Goal: Task Accomplishment & Management: Use online tool/utility

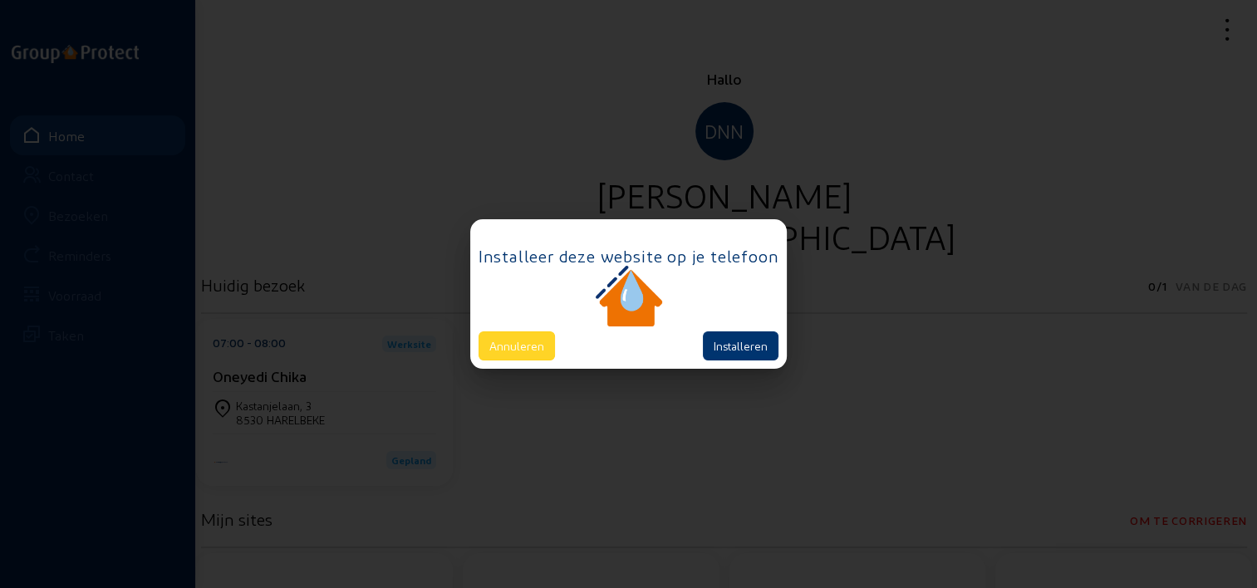
click at [524, 354] on button "Annuleren" at bounding box center [517, 346] width 76 height 29
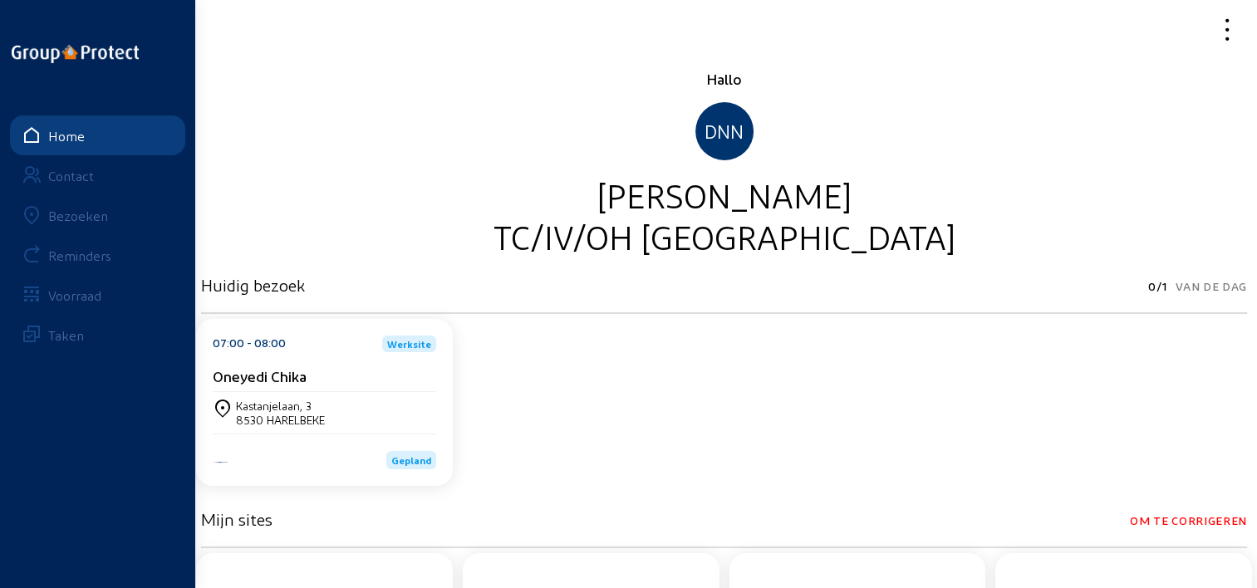
click at [441, 392] on div "07:00 - 08:00 Werksite Oneyedi Chika [STREET_ADDRESS]" at bounding box center [324, 402] width 257 height 167
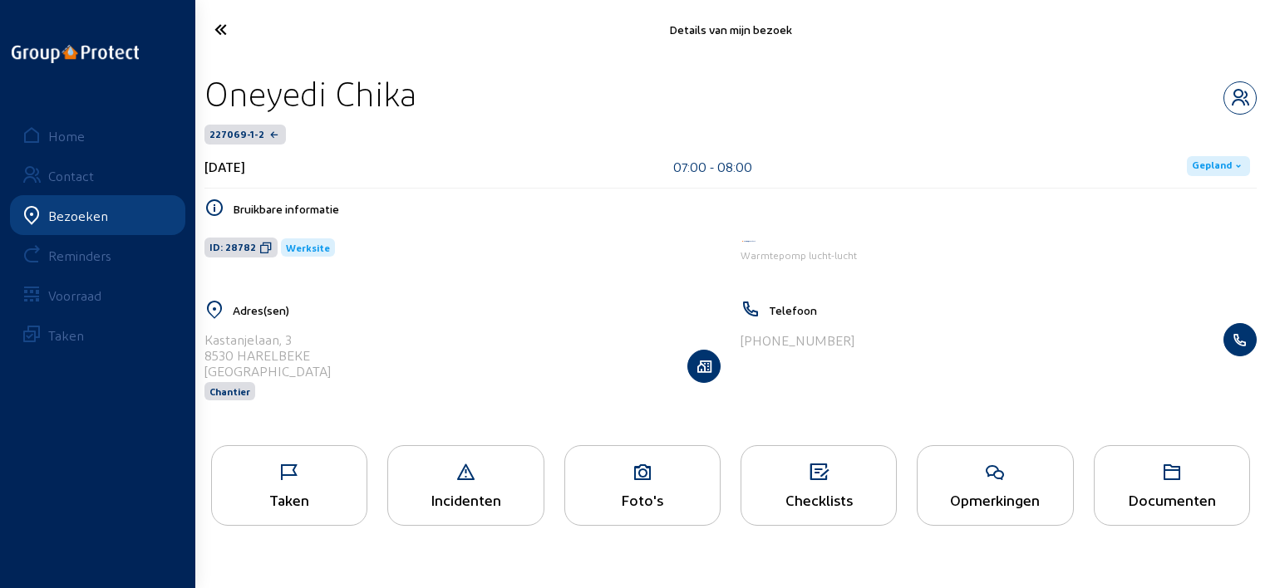
click at [1215, 163] on span "Gepland" at bounding box center [1212, 166] width 40 height 13
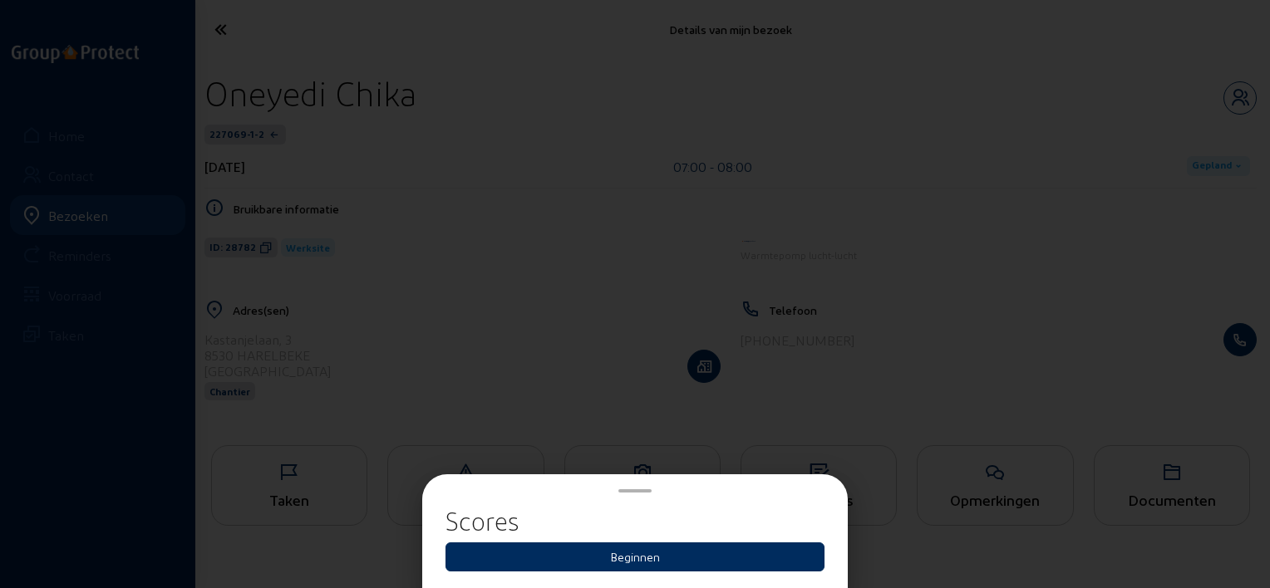
click at [642, 555] on button "Beginnen" at bounding box center [634, 557] width 379 height 29
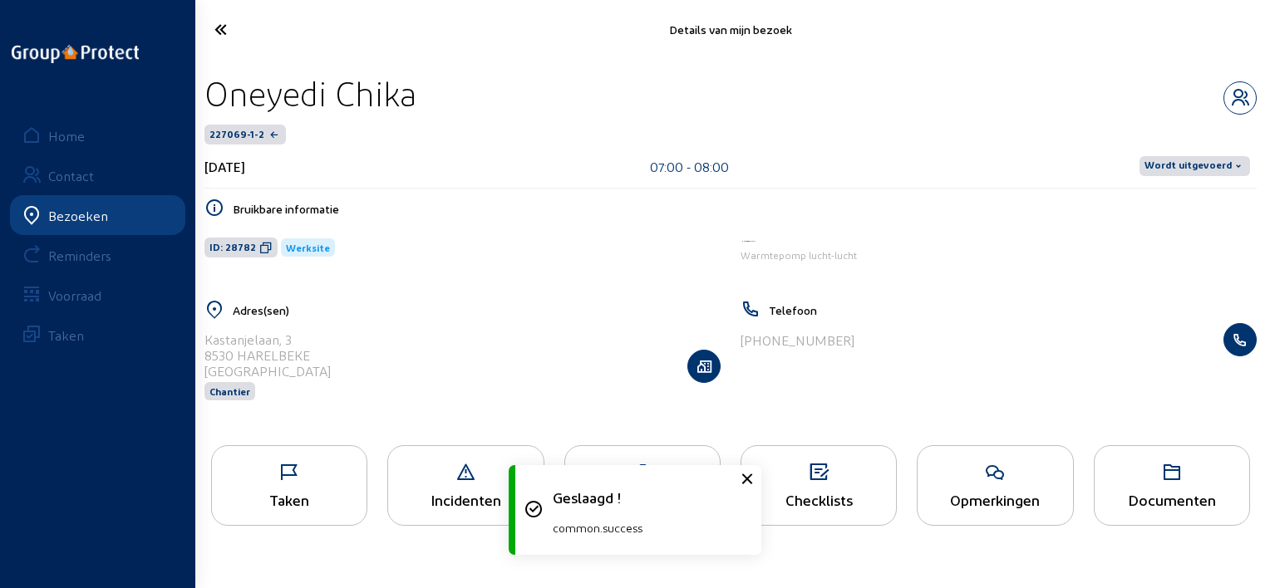
click at [1223, 166] on span "Wordt uitgevoerd" at bounding box center [1187, 166] width 87 height 13
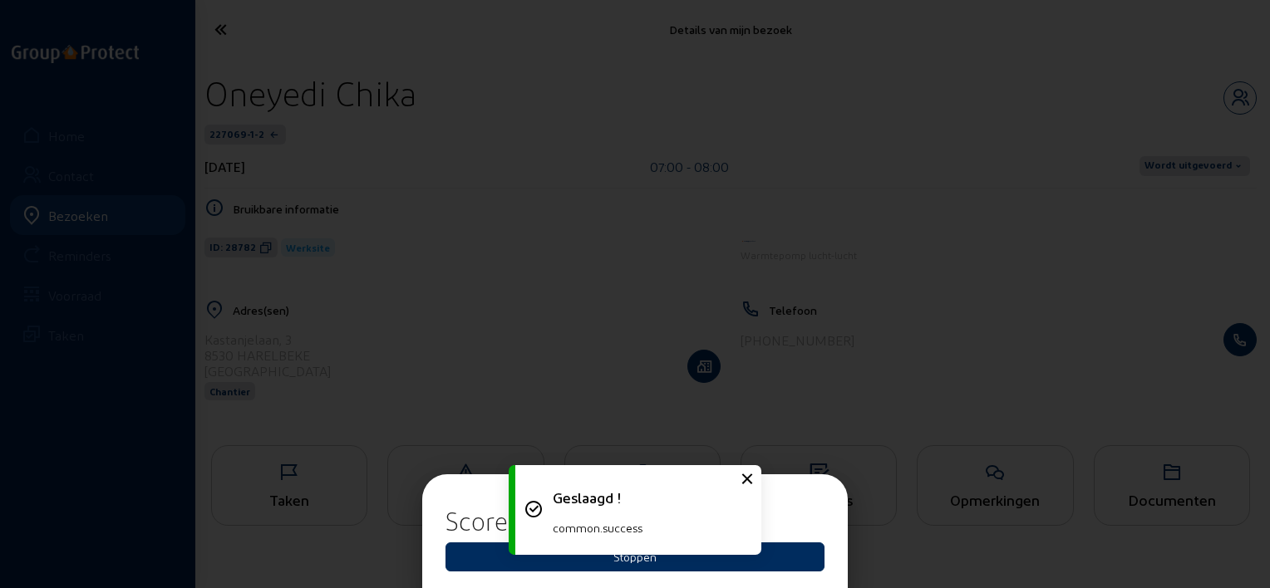
click at [770, 549] on button "Stoppen" at bounding box center [634, 557] width 379 height 29
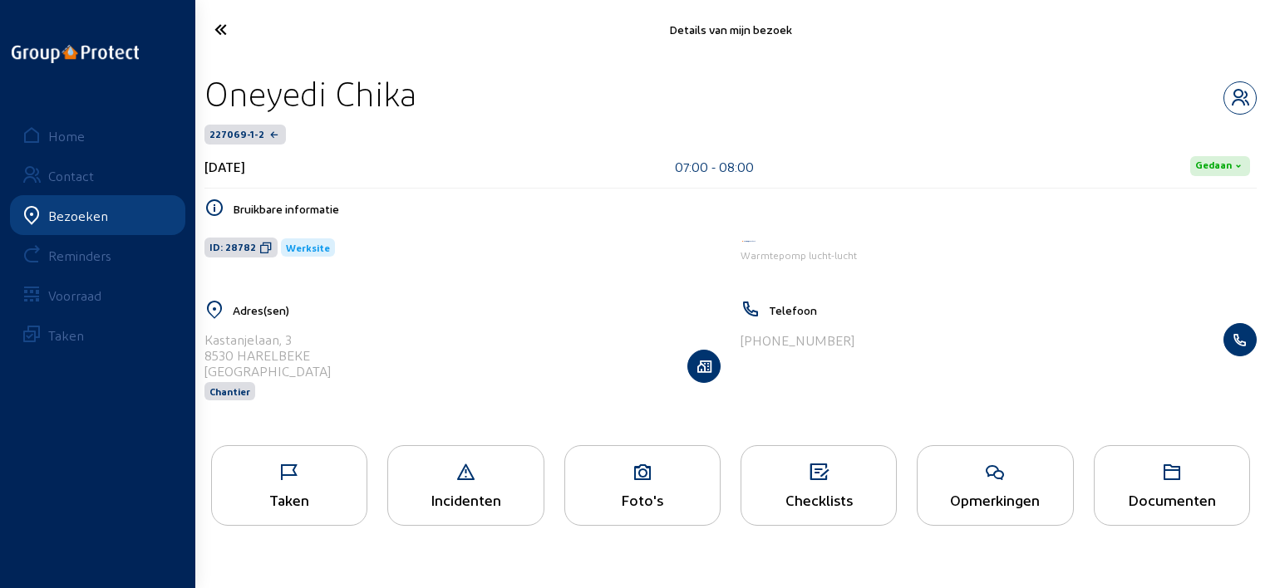
click at [223, 23] on icon at bounding box center [281, 29] width 150 height 29
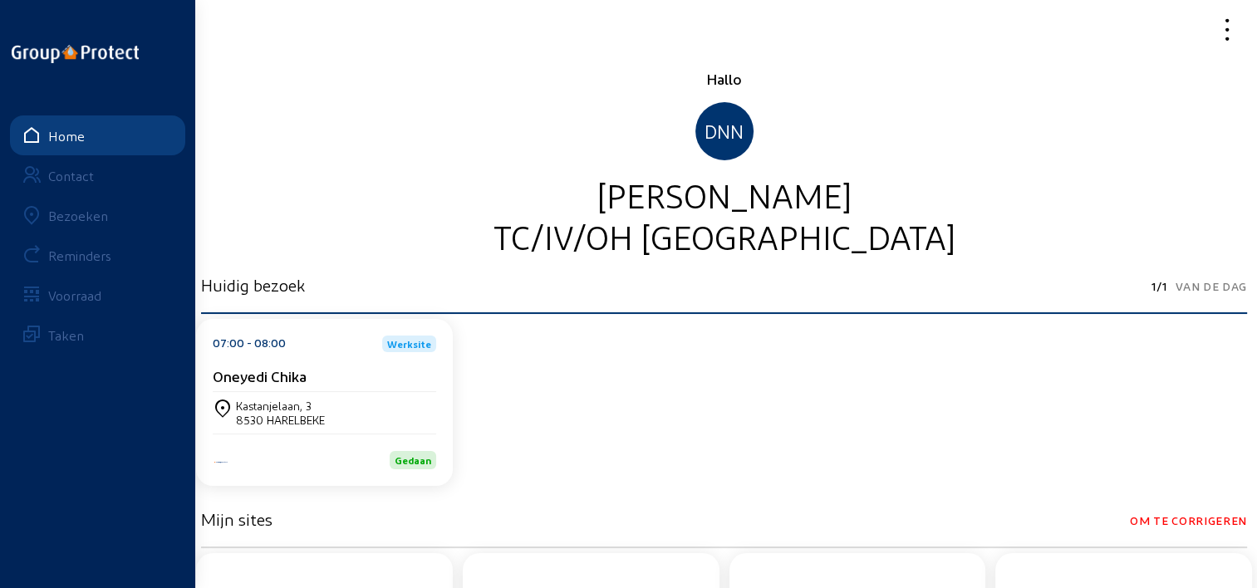
click at [96, 141] on link "Home" at bounding box center [97, 136] width 175 height 40
click at [110, 208] on link "Bezoeken" at bounding box center [97, 215] width 175 height 40
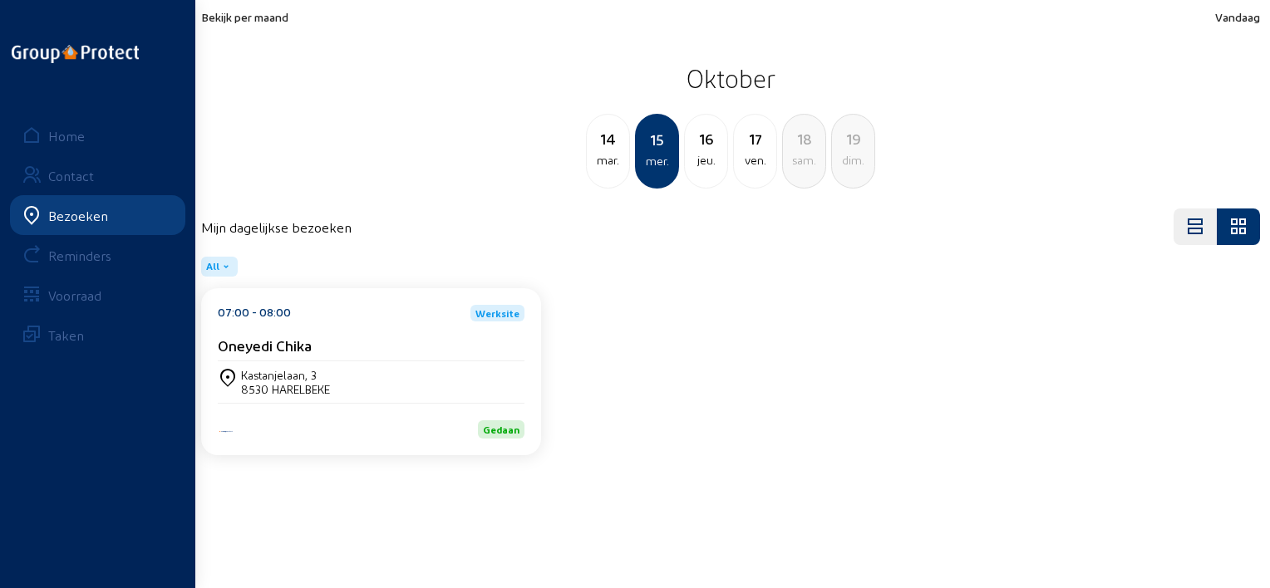
click at [243, 19] on span "Bekijk per maand" at bounding box center [244, 17] width 87 height 14
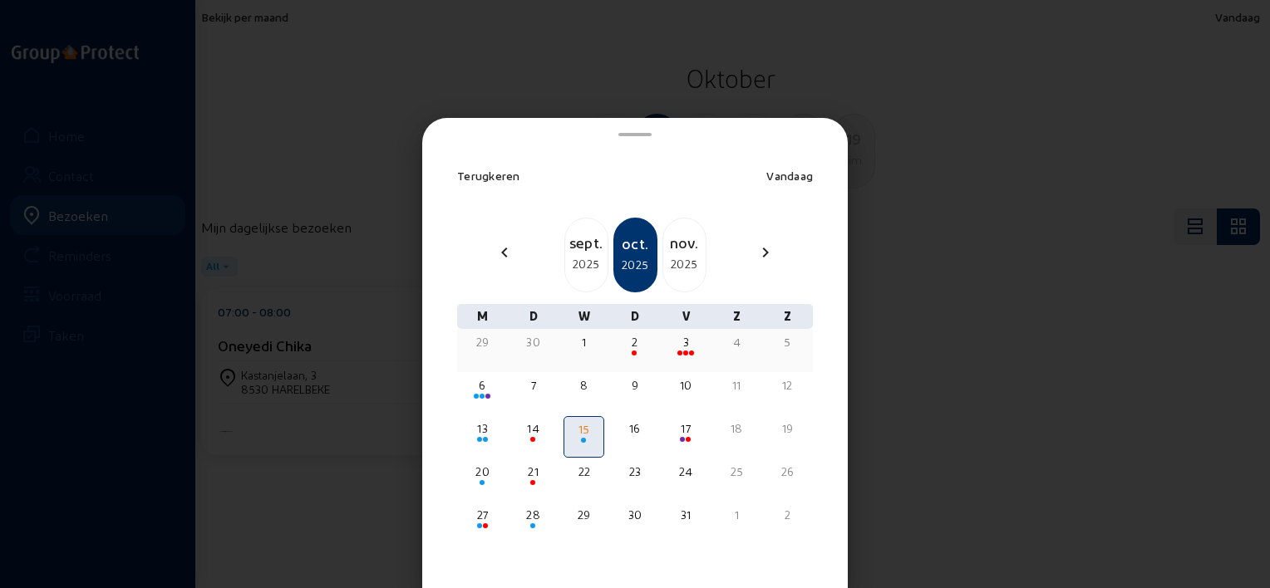
click at [482, 346] on div "29" at bounding box center [482, 342] width 37 height 17
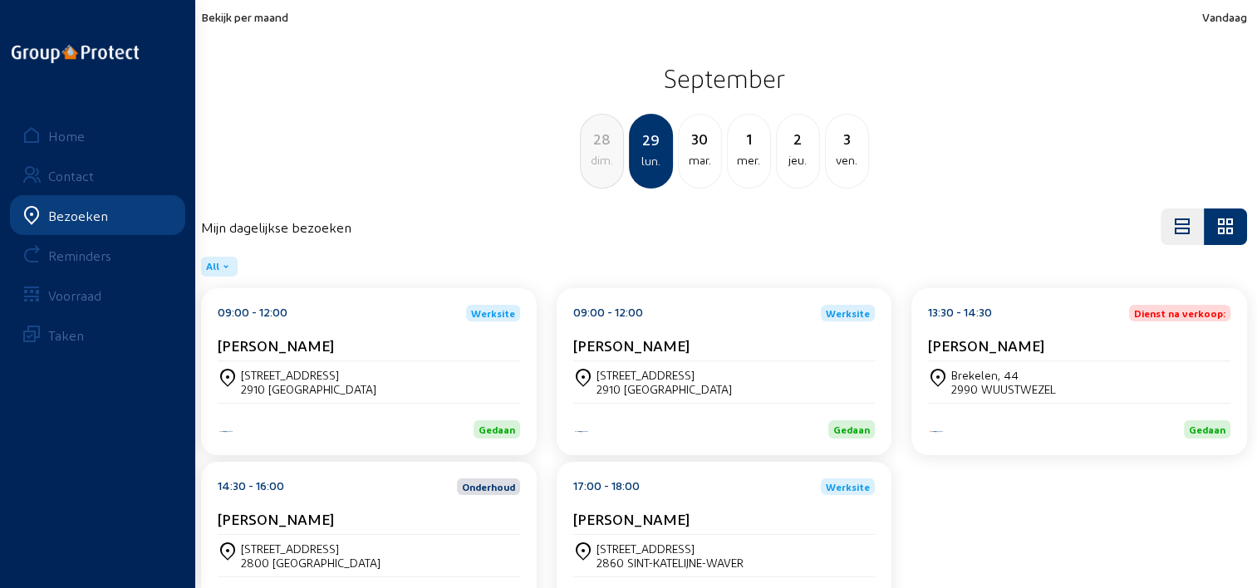
click at [706, 150] on div "mar." at bounding box center [700, 160] width 42 height 20
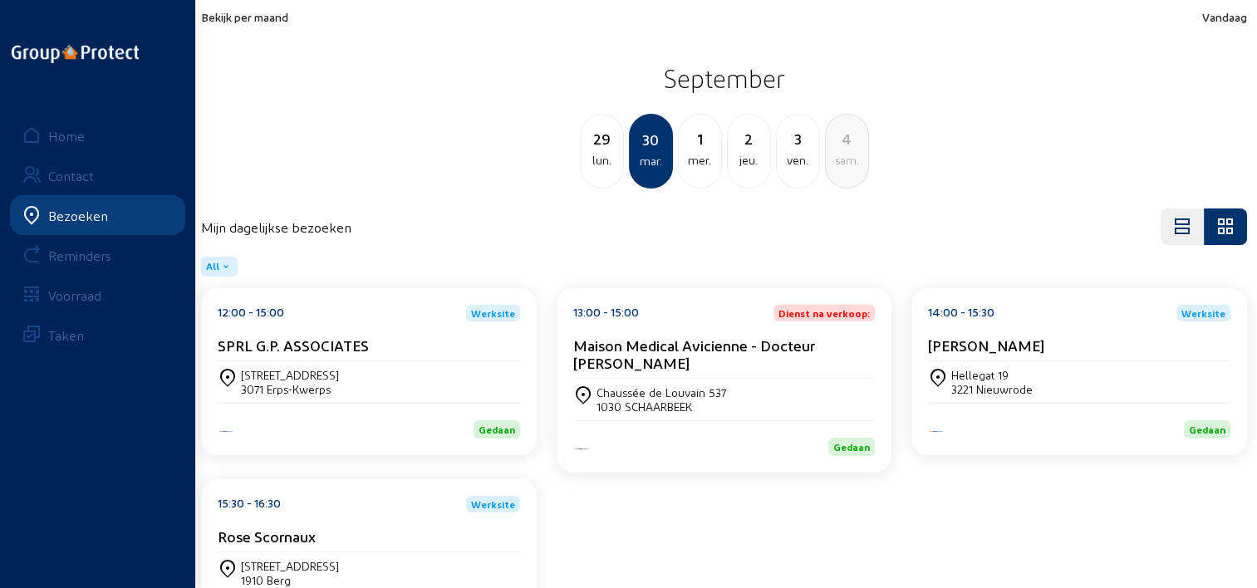
click at [406, 328] on div "12:00 - 15:00 Werksite SPRL G.P. ASSOCIATES" at bounding box center [369, 333] width 303 height 57
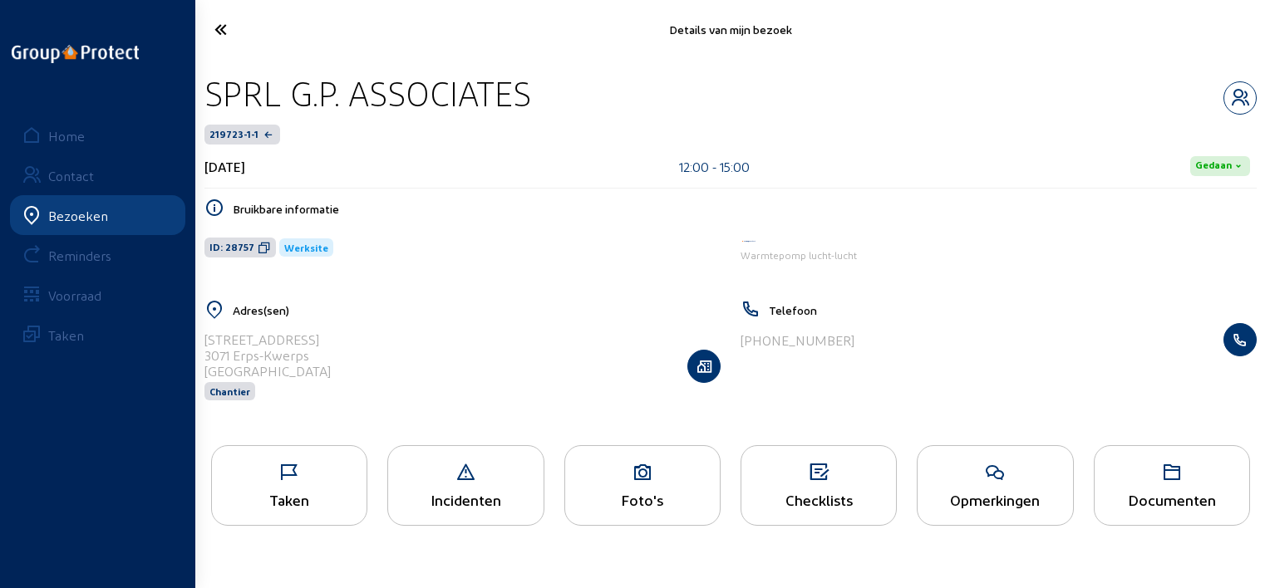
drag, startPoint x: 575, startPoint y: 91, endPoint x: 209, endPoint y: 105, distance: 365.9
click at [209, 105] on div "SPRL G.P. ASSOCIATES" at bounding box center [730, 93] width 1052 height 42
copy div "SPRL G.P. ASSOCIATES"
click at [344, 475] on icon at bounding box center [289, 473] width 155 height 20
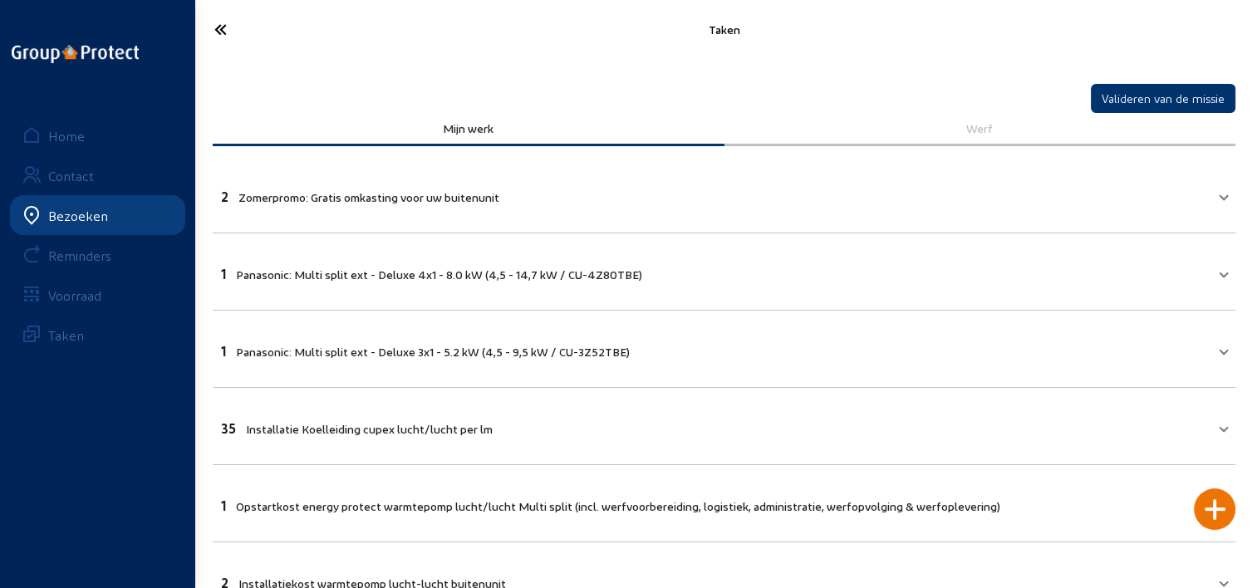
click at [224, 34] on icon at bounding box center [280, 29] width 148 height 29
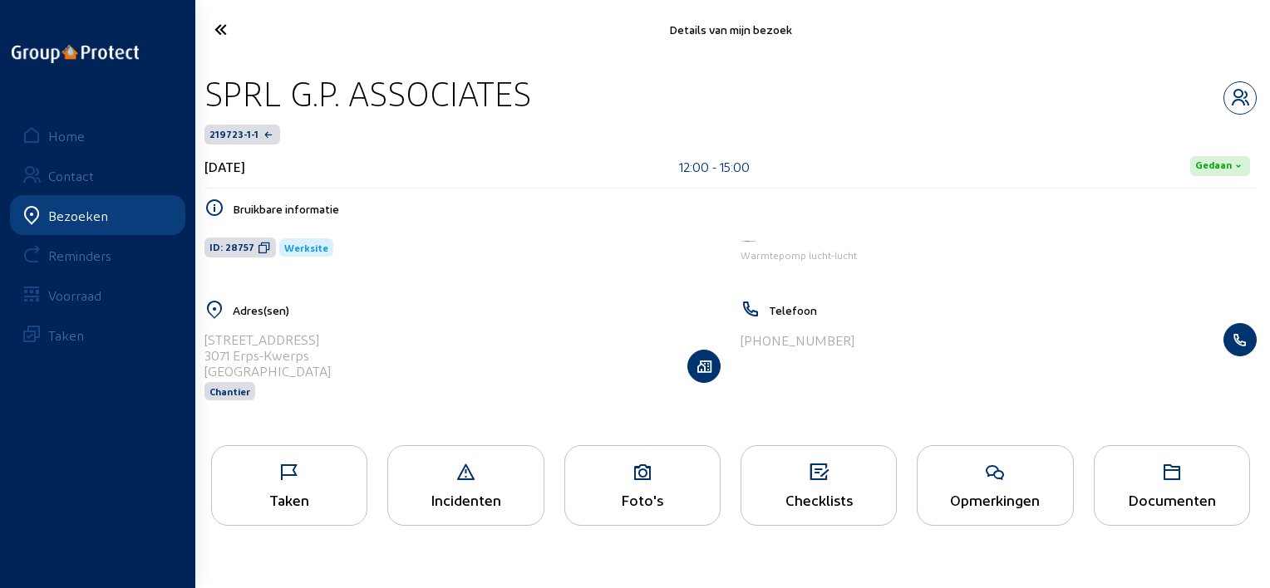
click at [633, 470] on icon at bounding box center [642, 473] width 155 height 20
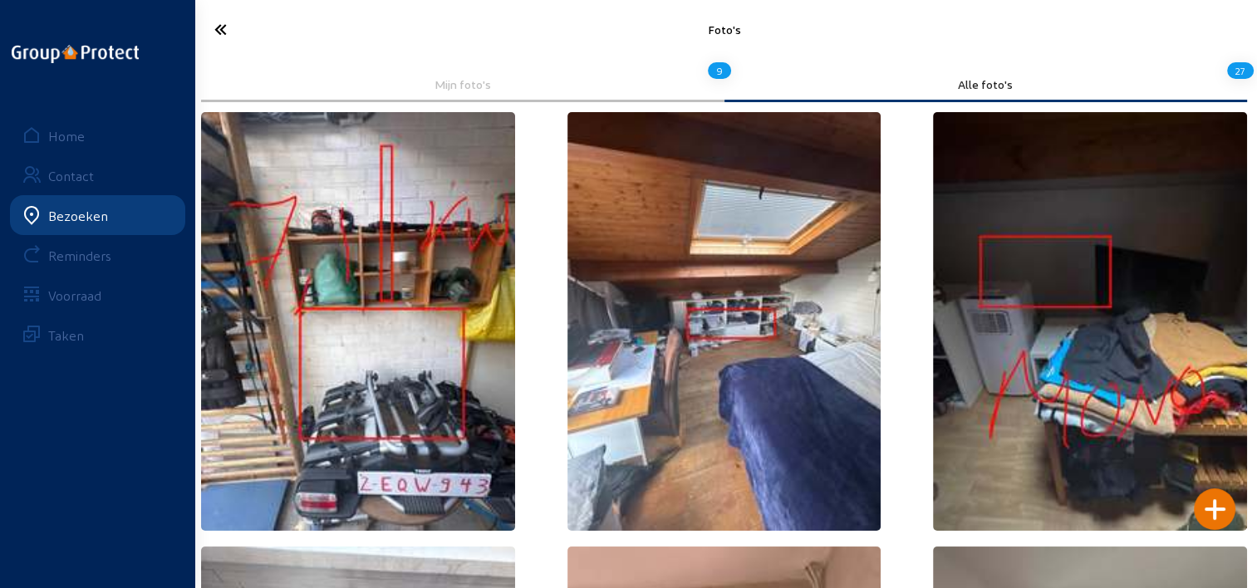
click at [219, 30] on icon at bounding box center [280, 29] width 148 height 29
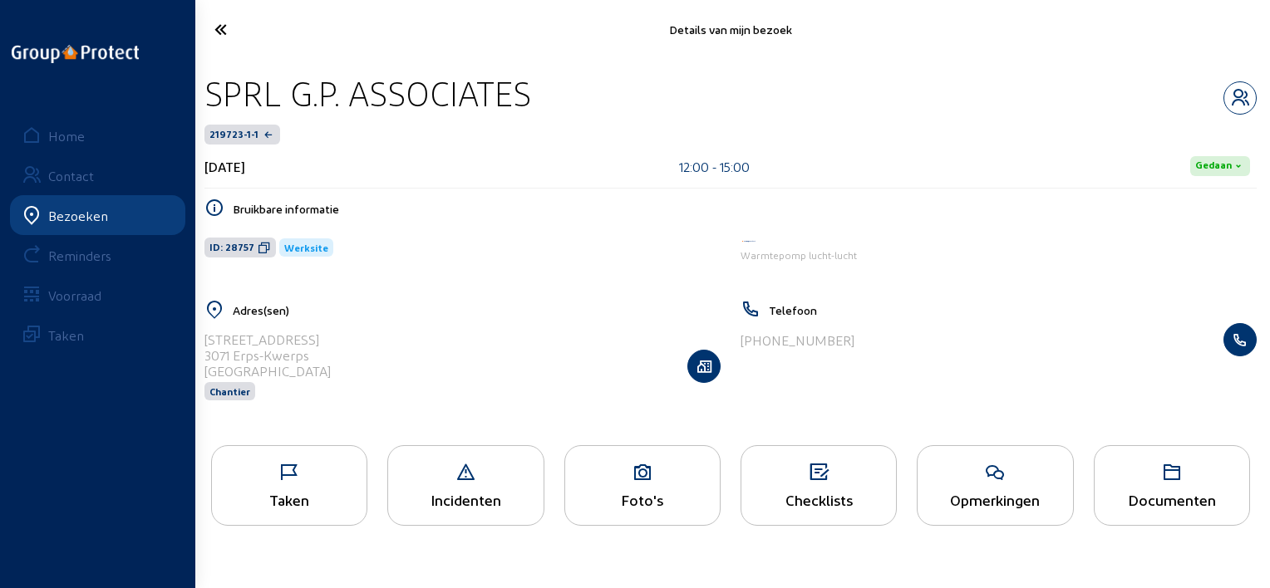
click at [228, 37] on icon at bounding box center [281, 29] width 150 height 29
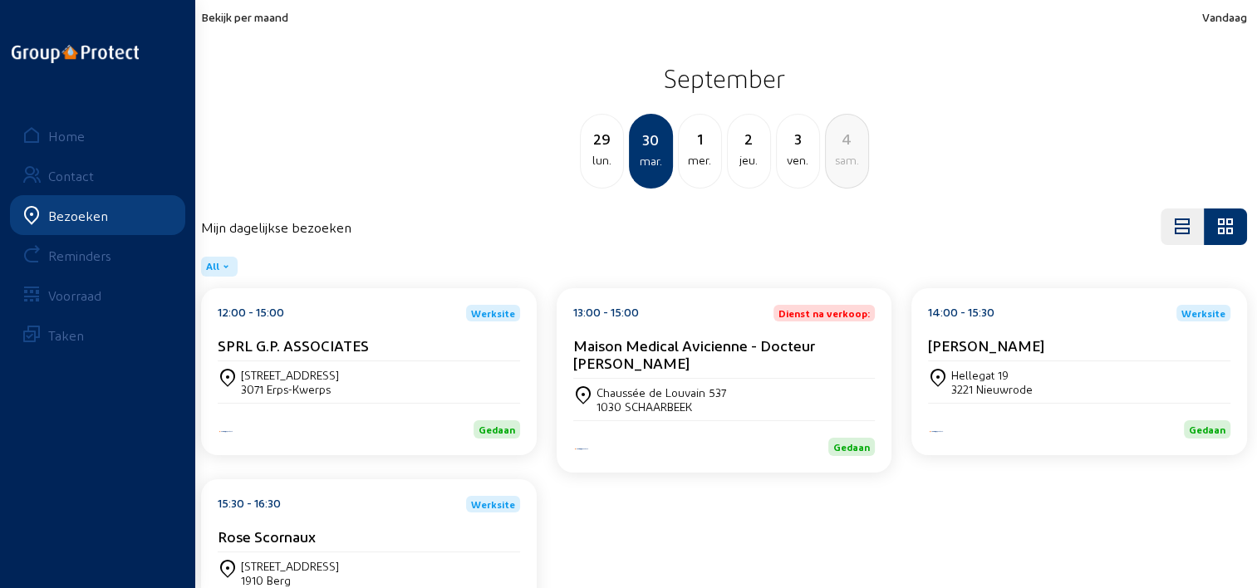
click at [605, 332] on div "13:00 - 15:00 Dienst na verkoop: Maison Medical Avicienne - Docteur Zekhini" at bounding box center [724, 342] width 303 height 74
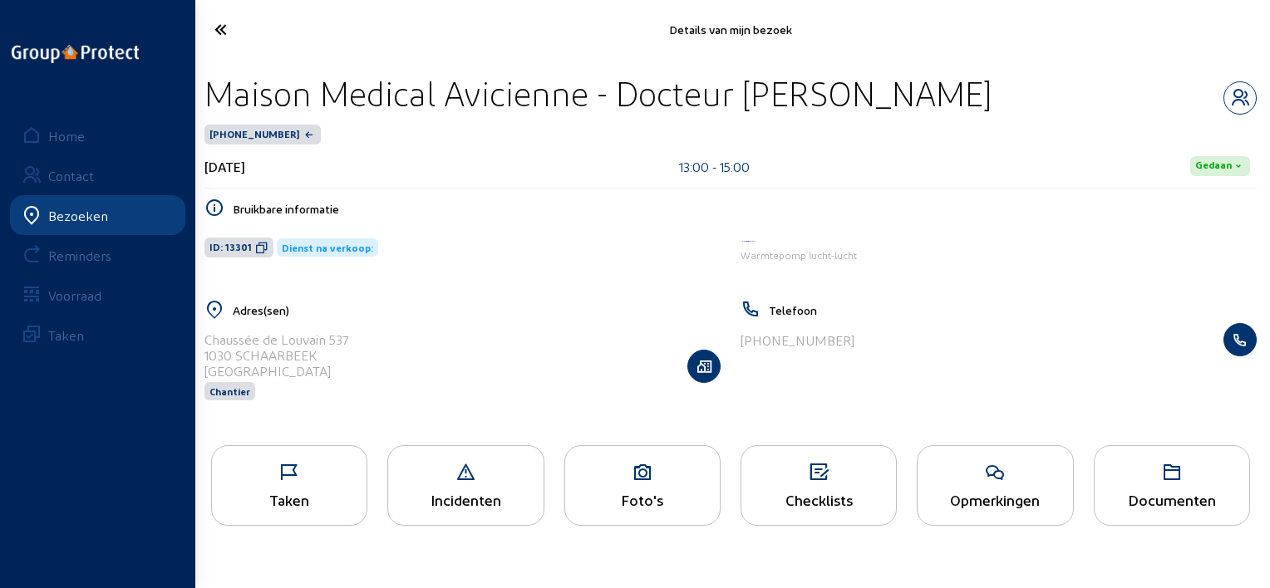
drag, startPoint x: 899, startPoint y: 83, endPoint x: 206, endPoint y: 67, distance: 693.3
click at [206, 67] on div "Maison Medical Avicienne - Docteur Zekhini 93287-1-1 30 september 2025 13:00 - …" at bounding box center [730, 247] width 1079 height 377
copy div "Maison Medical Avicienne - Docteur Zekhini"
click at [340, 480] on icon at bounding box center [289, 473] width 155 height 20
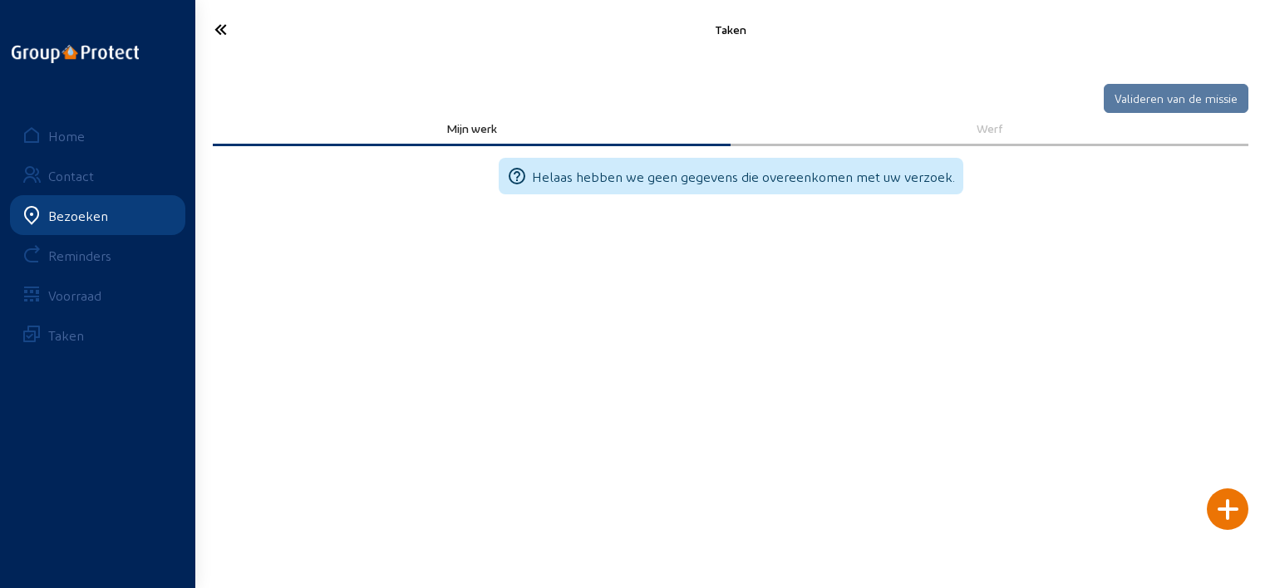
click at [1233, 530] on main "Taken Valideren van de missie Mijn werk Werf help_outline Helaas hebben we geen…" at bounding box center [635, 269] width 1270 height 539
click at [1231, 525] on div at bounding box center [1228, 510] width 42 height 42
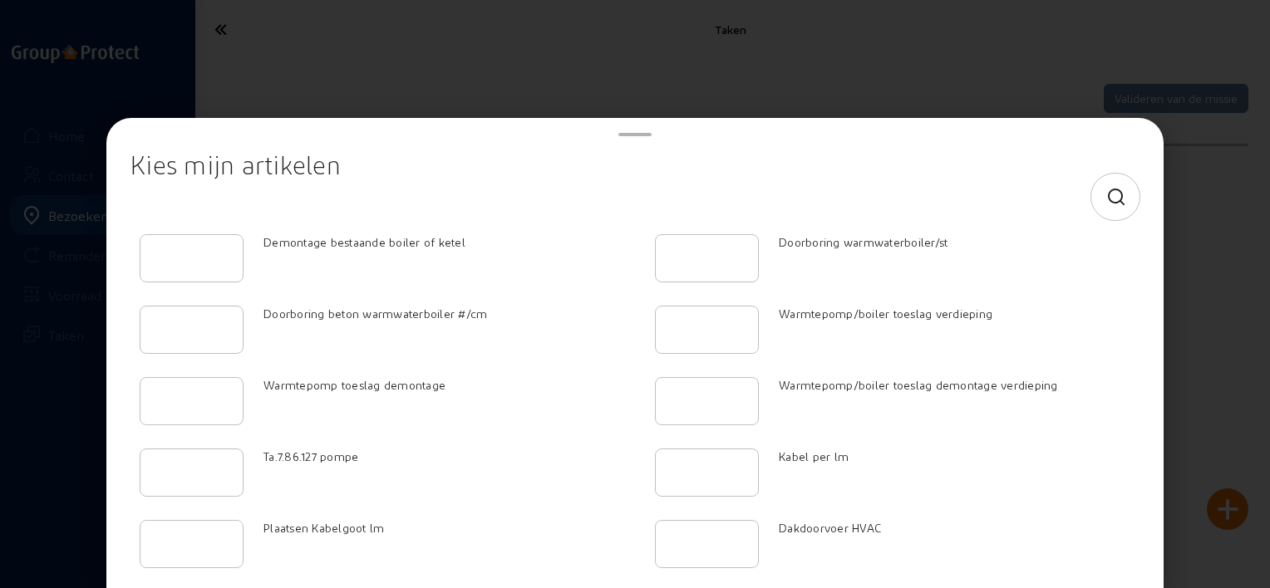
click at [812, 511] on div "Dakdoorvoer HVAC" at bounding box center [892, 545] width 515 height 71
click at [1106, 203] on icon at bounding box center [1116, 198] width 21 height 20
click at [595, 190] on input at bounding box center [620, 197] width 953 height 20
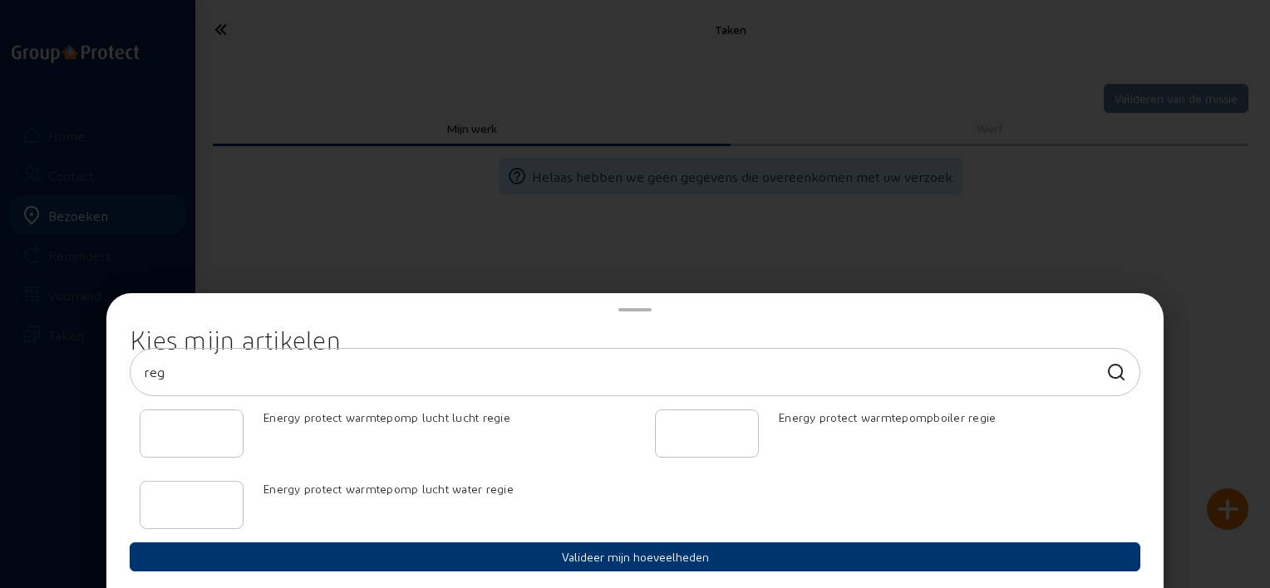
type input "reg"
click at [209, 429] on input "number" at bounding box center [192, 434] width 76 height 20
type input "2"
type input "2.5"
click at [393, 557] on button "Valideer mijn hoeveelheden" at bounding box center [635, 557] width 1011 height 29
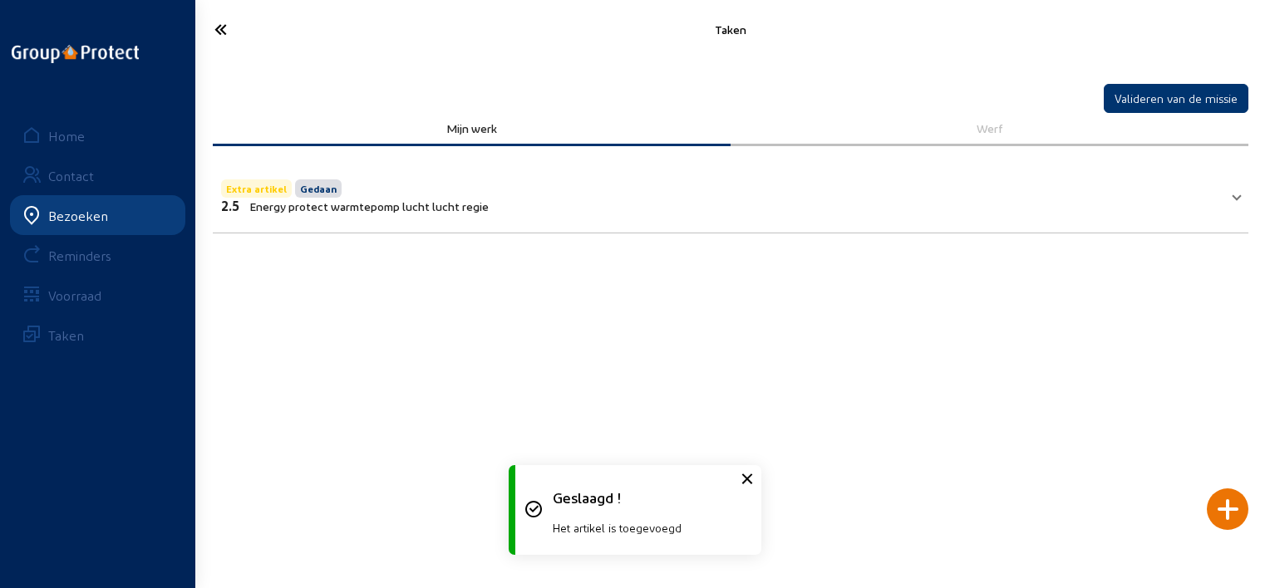
click at [210, 33] on icon at bounding box center [281, 29] width 150 height 29
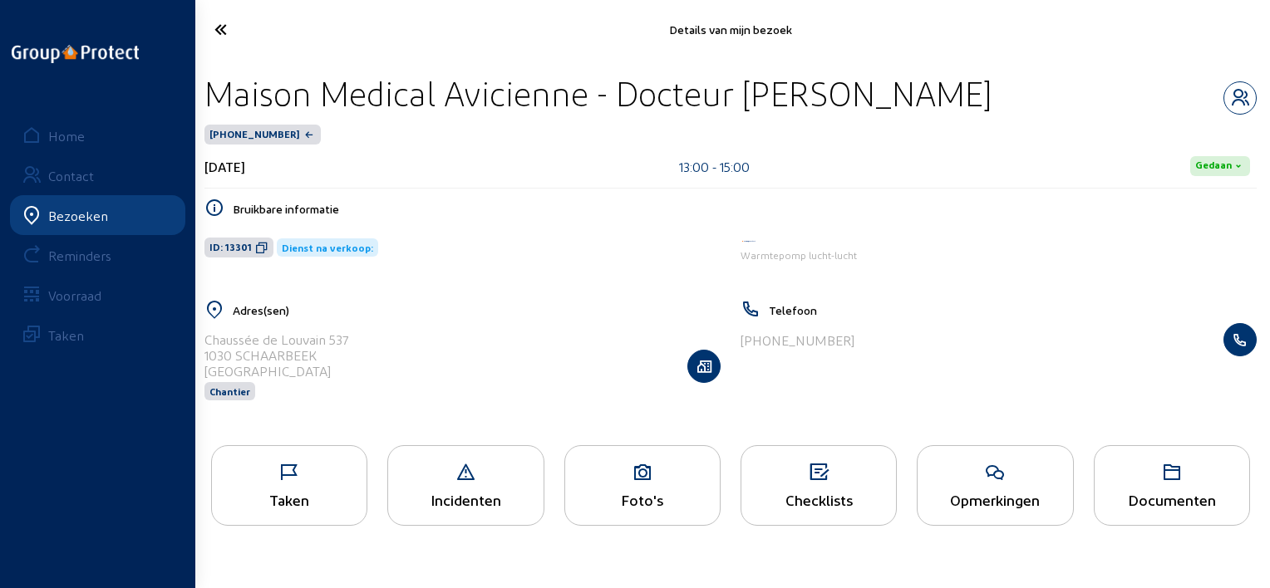
click at [216, 33] on icon at bounding box center [281, 29] width 150 height 29
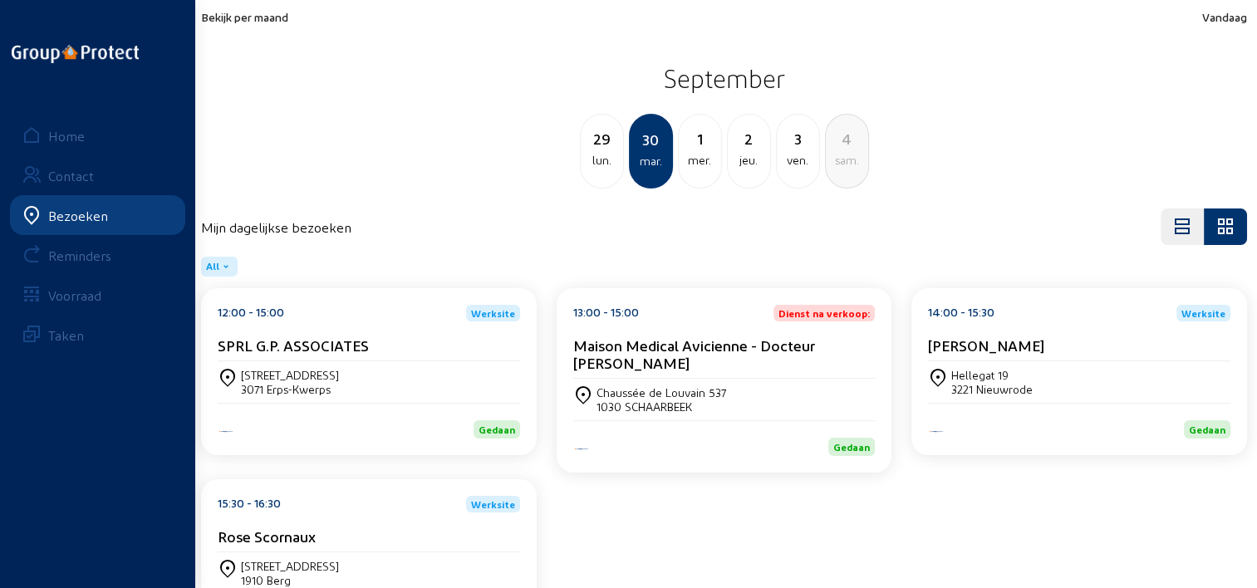
click at [379, 499] on div "15:30 - 16:30 Werksite Rose Scornaux" at bounding box center [369, 524] width 303 height 57
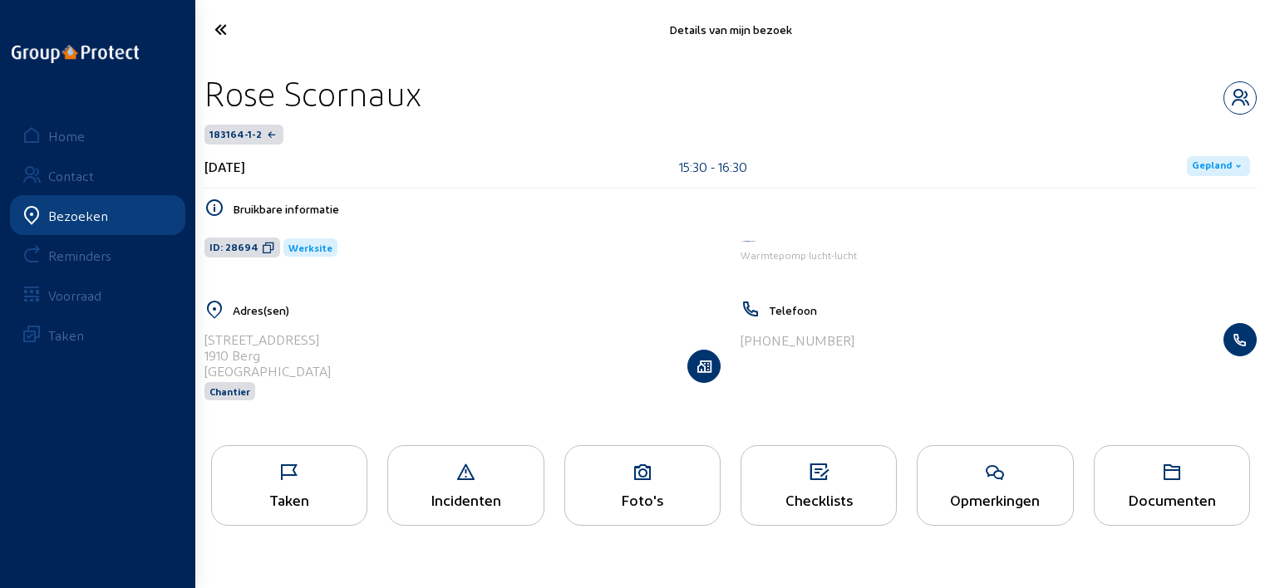
drag, startPoint x: 449, startPoint y: 96, endPoint x: 209, endPoint y: 103, distance: 240.3
click at [209, 103] on div "Rose Scornaux" at bounding box center [730, 93] width 1052 height 42
copy div "Rose Scornaux"
click at [223, 32] on icon at bounding box center [281, 29] width 150 height 29
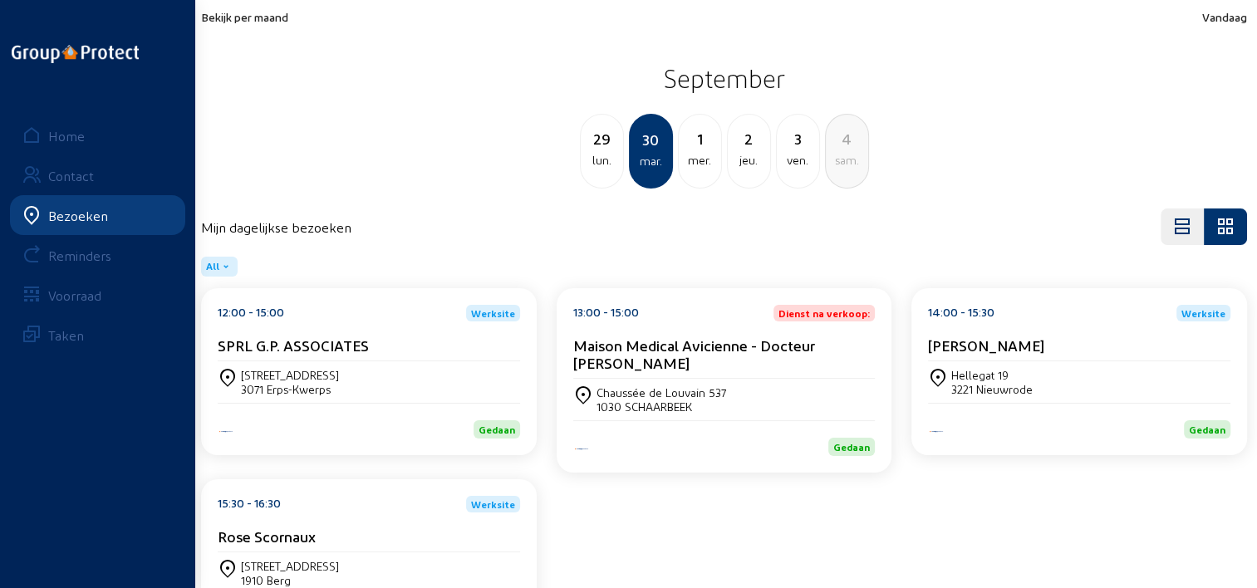
click at [698, 146] on div "1" at bounding box center [700, 138] width 42 height 23
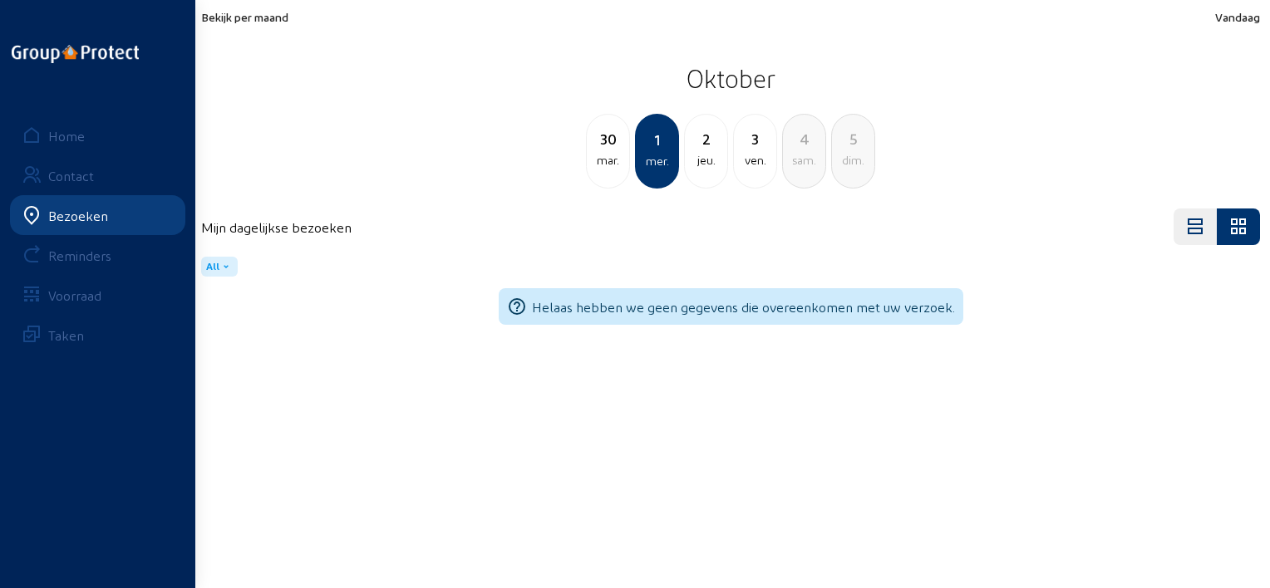
click at [715, 149] on div "2" at bounding box center [706, 138] width 42 height 23
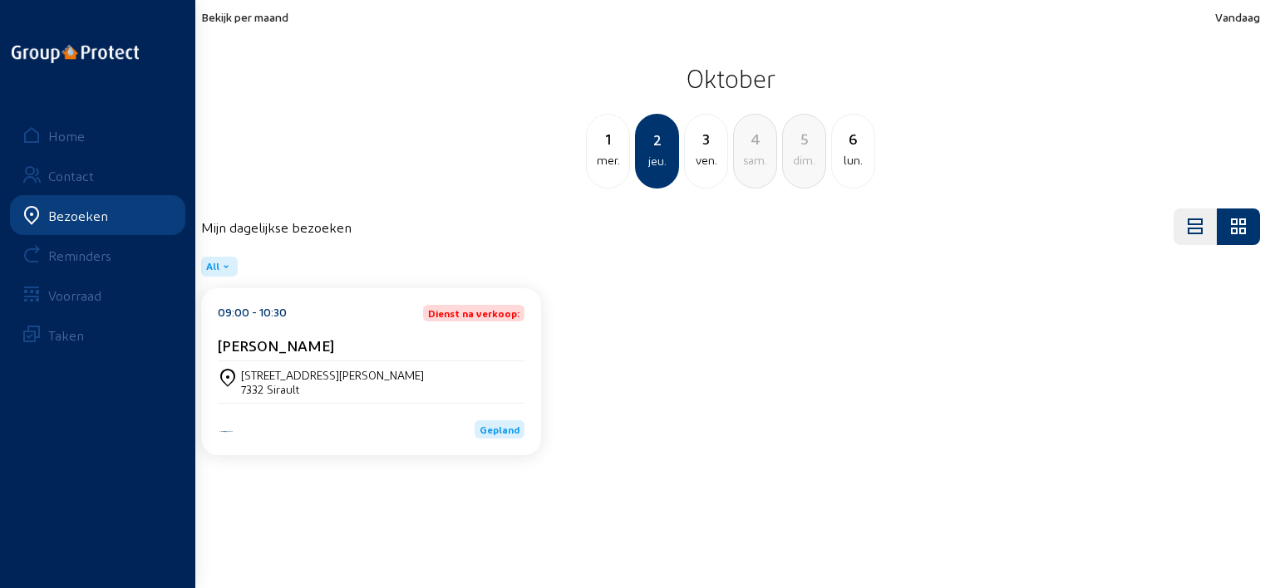
click at [715, 131] on div "3" at bounding box center [706, 138] width 42 height 23
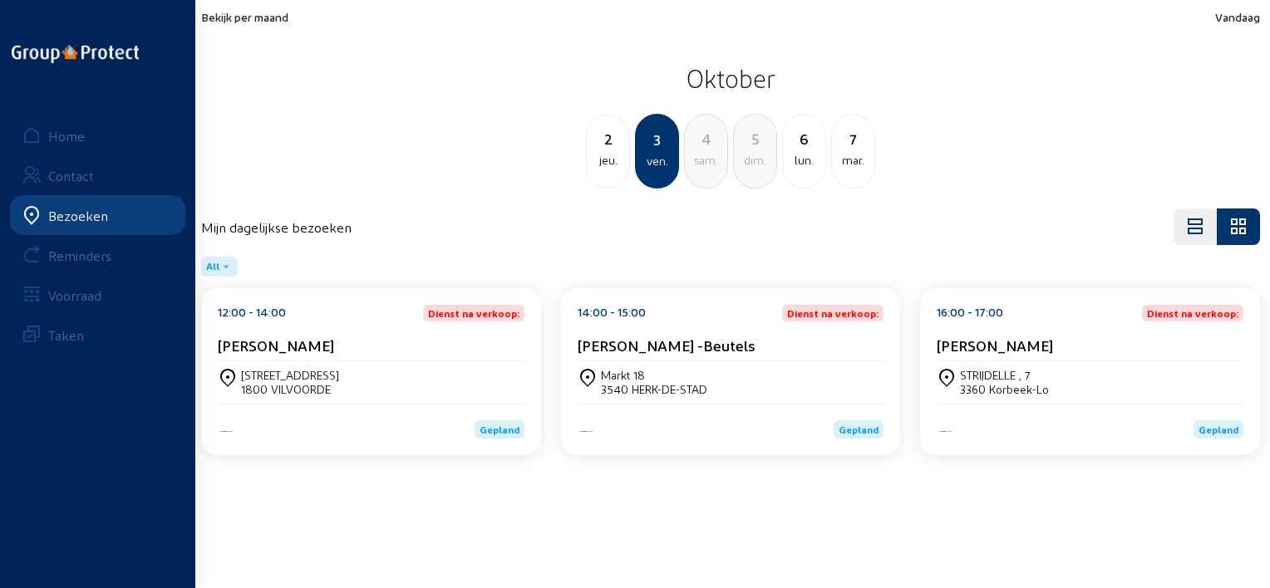
click at [288, 369] on div "Nieuwe Rolleweg, 84" at bounding box center [290, 375] width 98 height 14
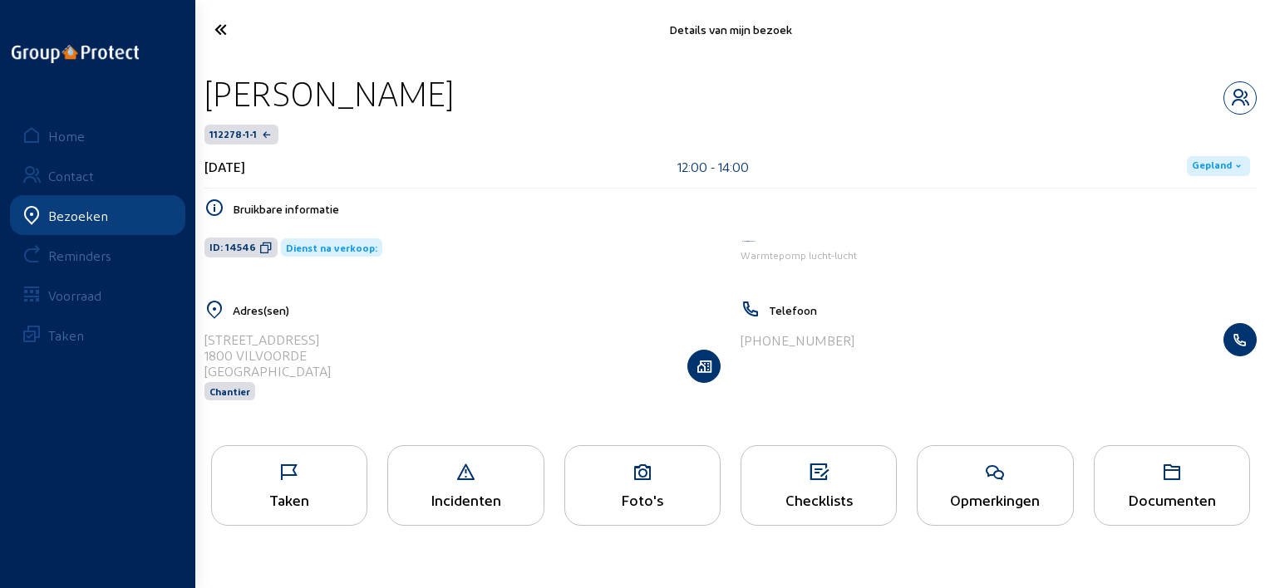
click at [258, 520] on div "Taken" at bounding box center [289, 485] width 156 height 81
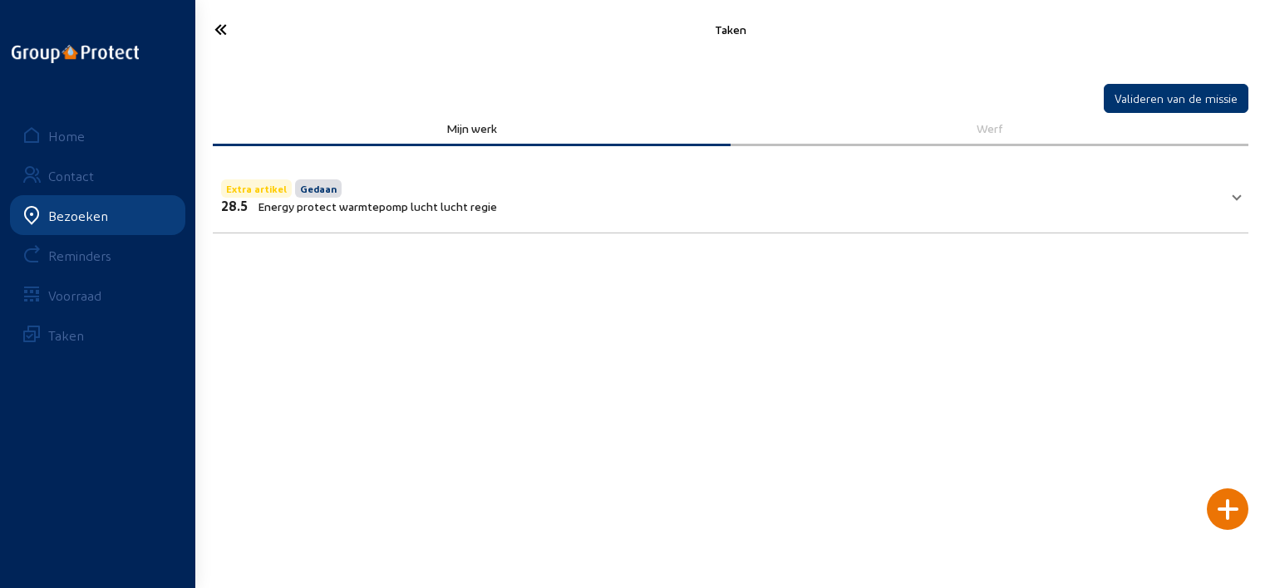
click at [222, 37] on icon at bounding box center [281, 29] width 150 height 29
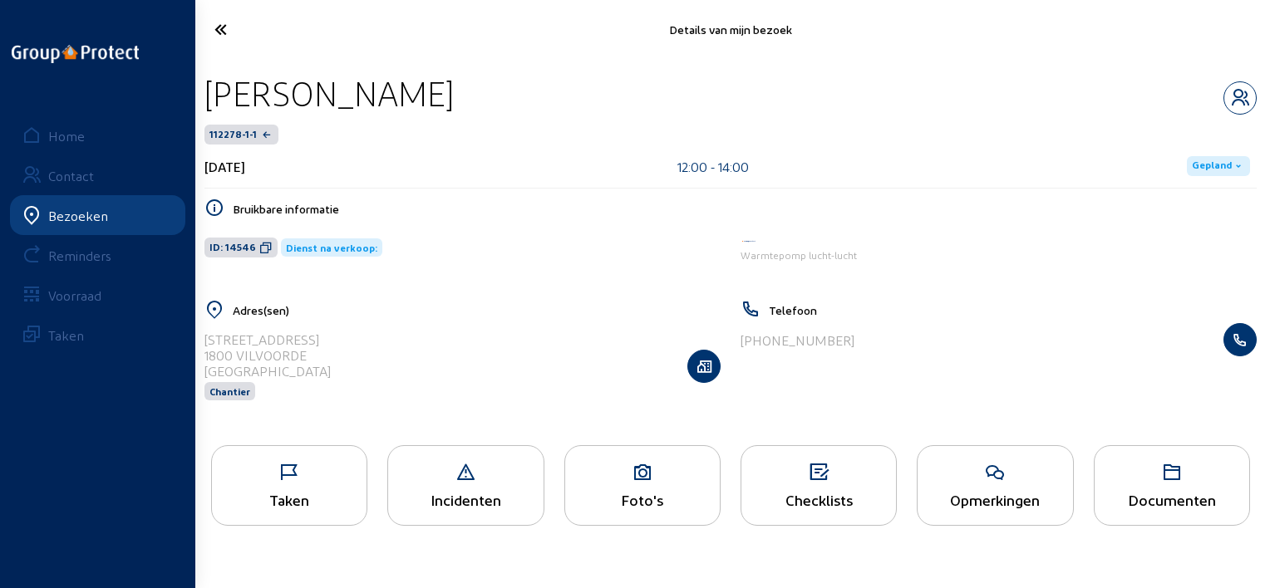
click at [591, 509] on div "Foto's" at bounding box center [642, 499] width 155 height 17
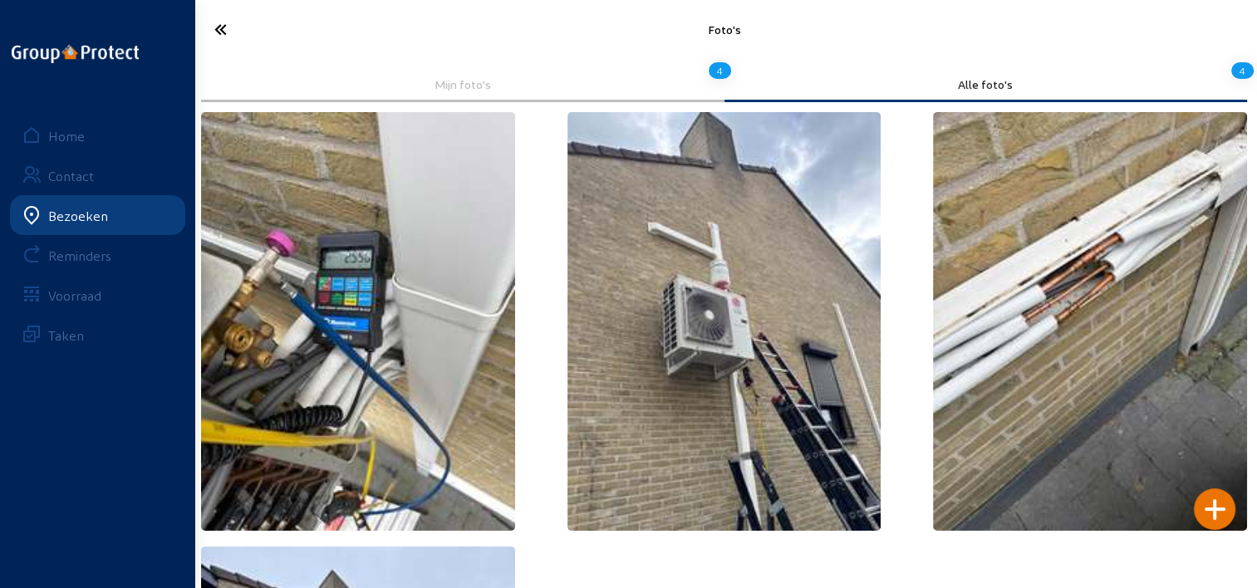
click at [224, 31] on icon at bounding box center [280, 29] width 148 height 29
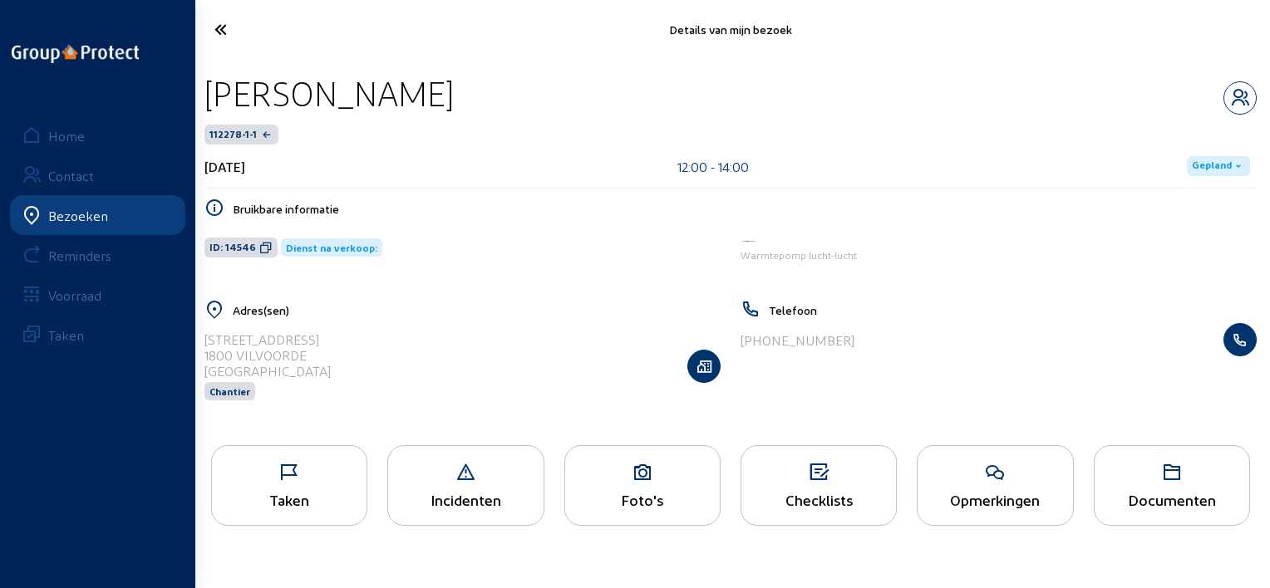
click at [225, 34] on icon at bounding box center [281, 29] width 150 height 29
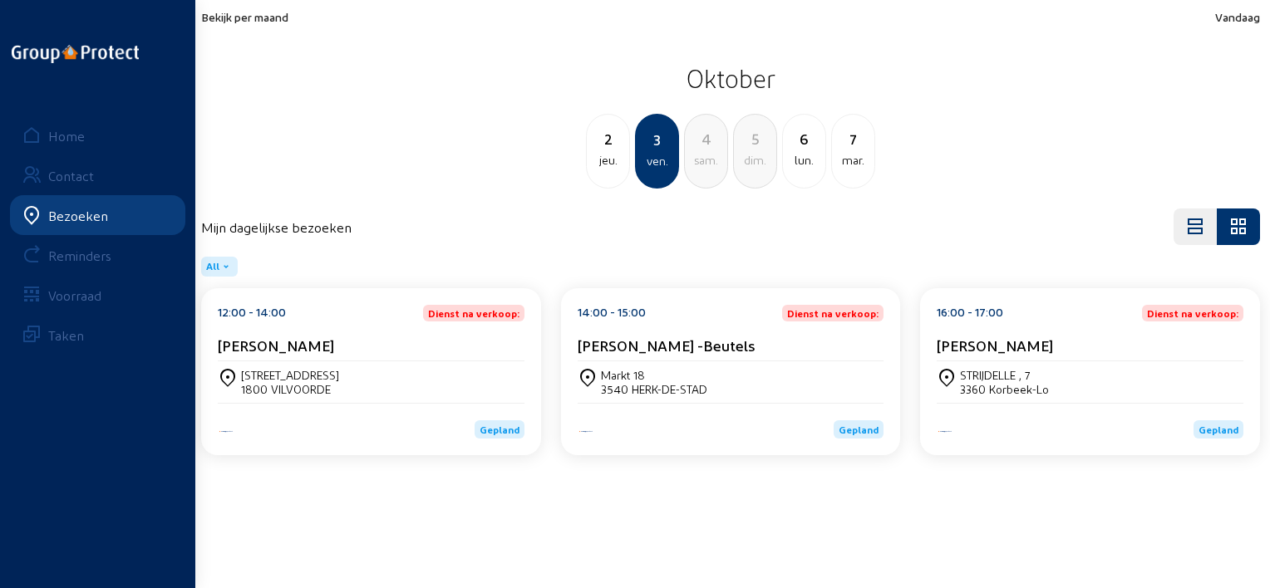
click at [816, 146] on div "6" at bounding box center [804, 138] width 42 height 23
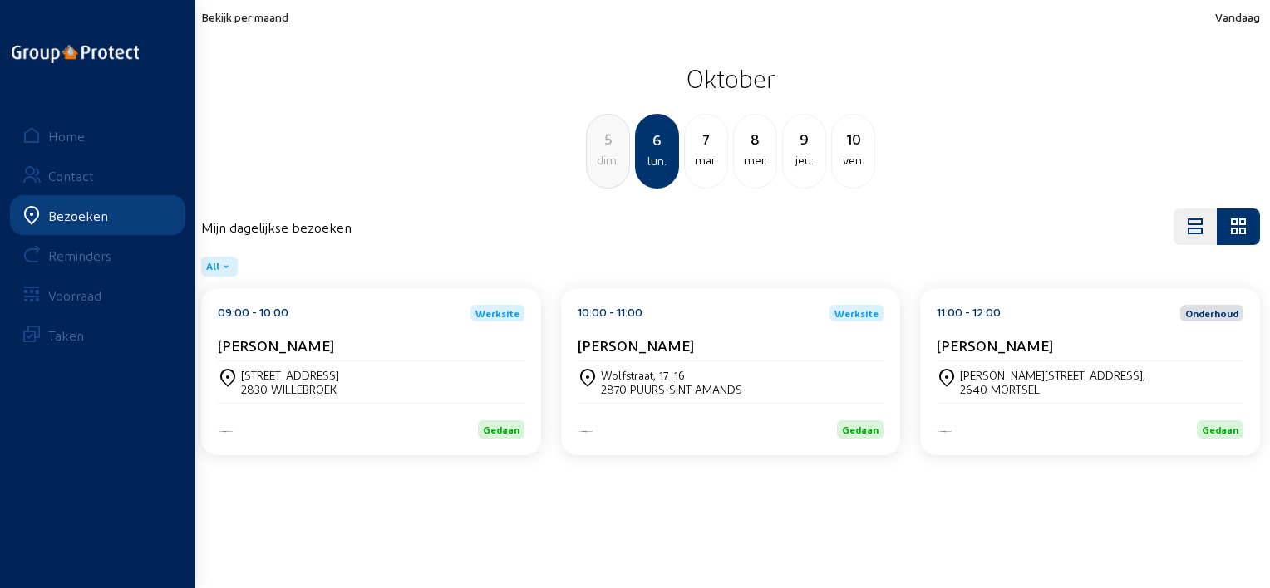
click at [386, 309] on div "09:00 - 10:00 Werksite" at bounding box center [371, 313] width 307 height 17
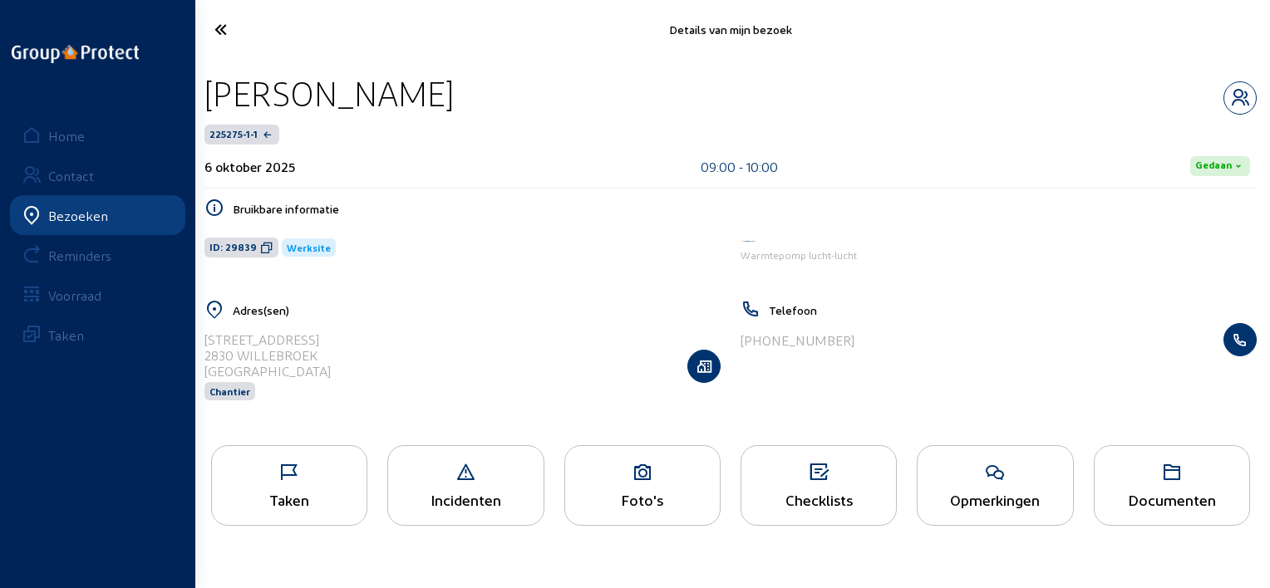
drag, startPoint x: 400, startPoint y: 97, endPoint x: 202, endPoint y: 95, distance: 197.8
click at [202, 95] on div "Patrick Perck 225275-1-1 6 oktober 2025 09:00 - 10:00 Gedaan Bruikbare informat…" at bounding box center [730, 247] width 1079 height 377
copy div "Patrick Perck"
click at [239, 25] on icon at bounding box center [281, 29] width 150 height 29
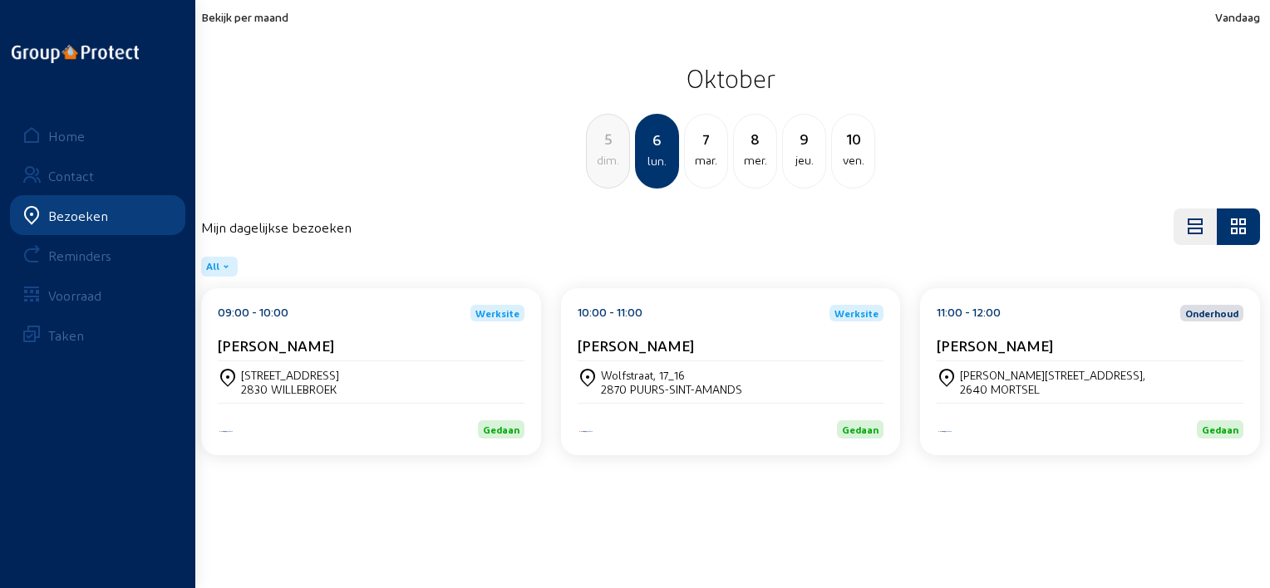
click at [938, 329] on div "11:00 - 12:00 Onderhoud Rose Vandwalle" at bounding box center [1090, 333] width 307 height 57
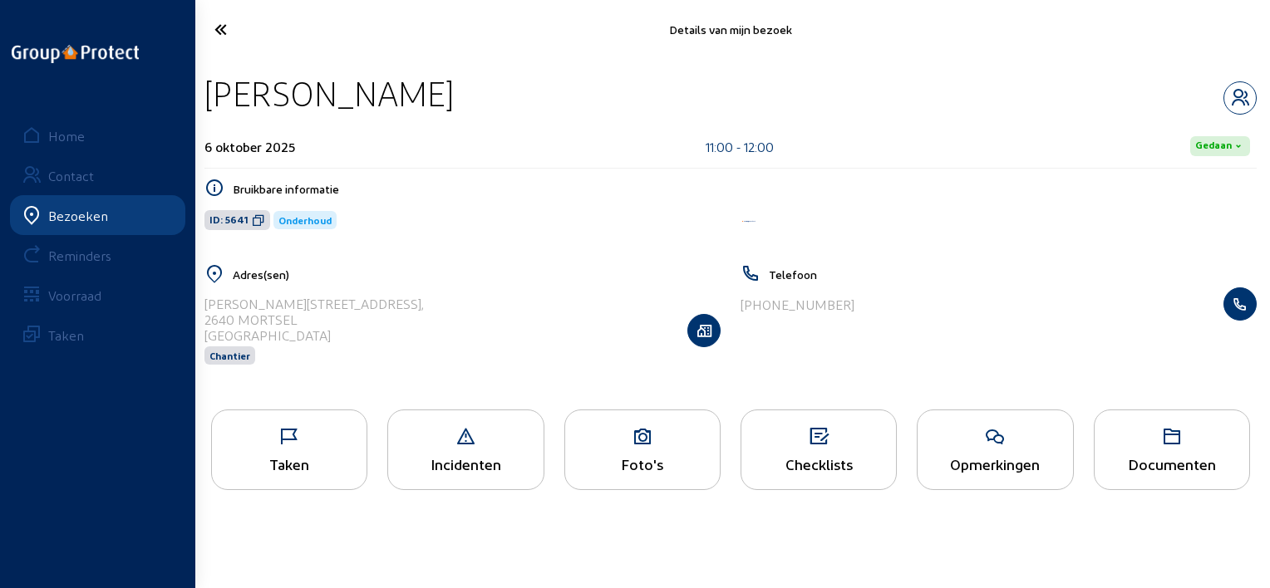
click at [361, 456] on div "Taken" at bounding box center [289, 463] width 155 height 17
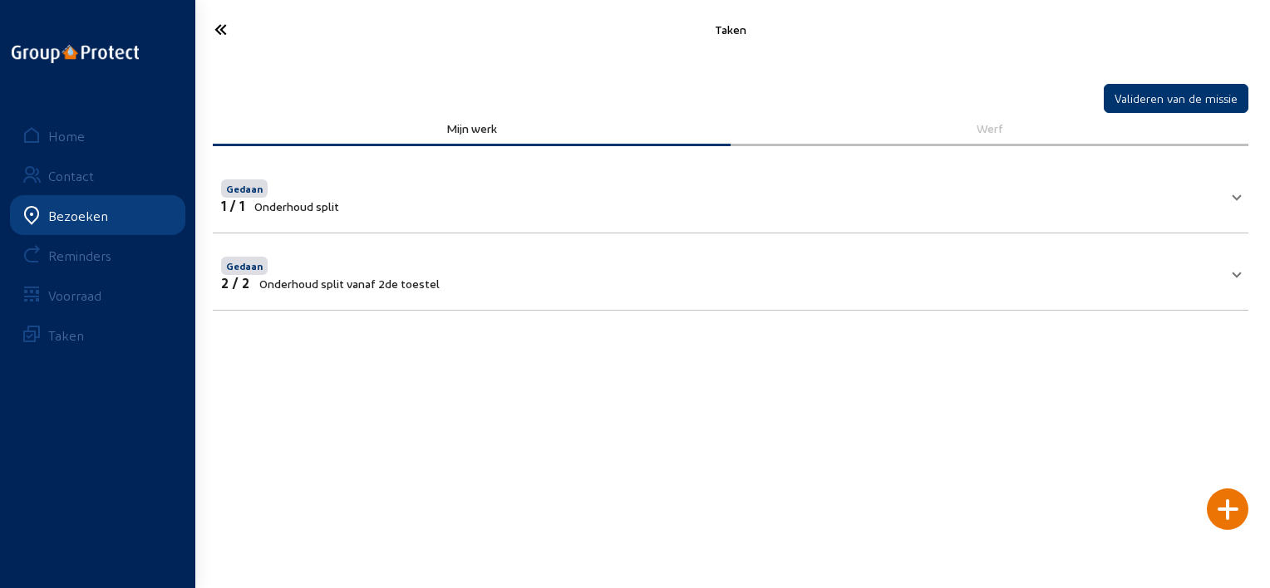
click at [313, 279] on span "Onderhoud split vanaf 2de toestel" at bounding box center [349, 284] width 180 height 14
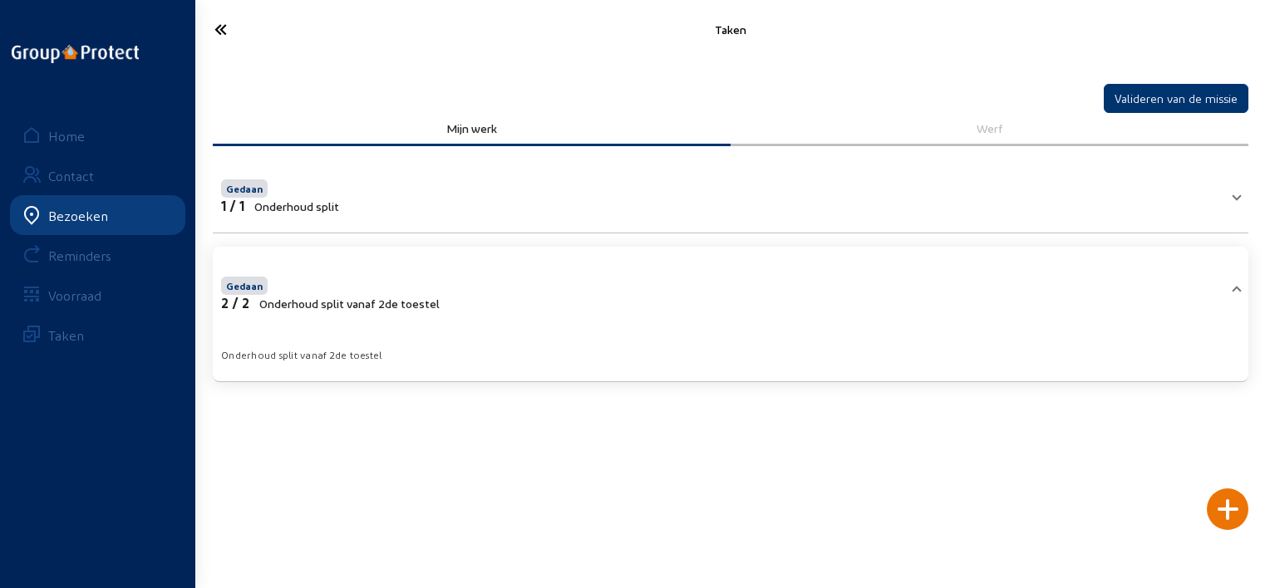
click at [1163, 304] on mat-panel-title "Gedaan 2 / 2 Onderhoud split vanaf 2de toestel" at bounding box center [720, 291] width 999 height 37
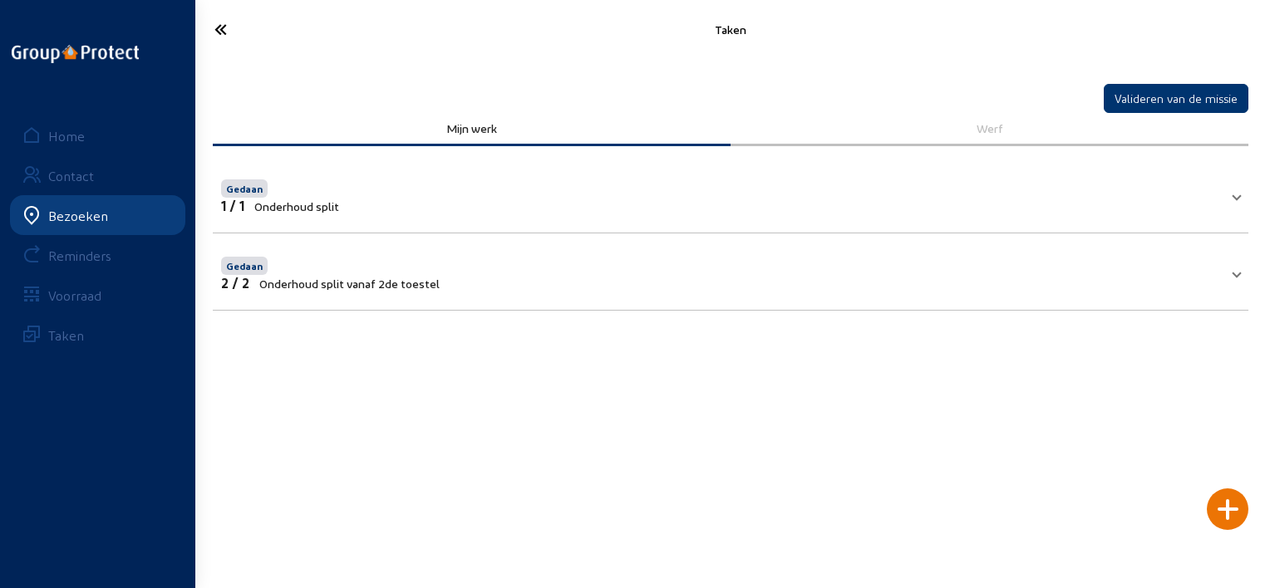
click at [231, 28] on icon at bounding box center [281, 29] width 150 height 29
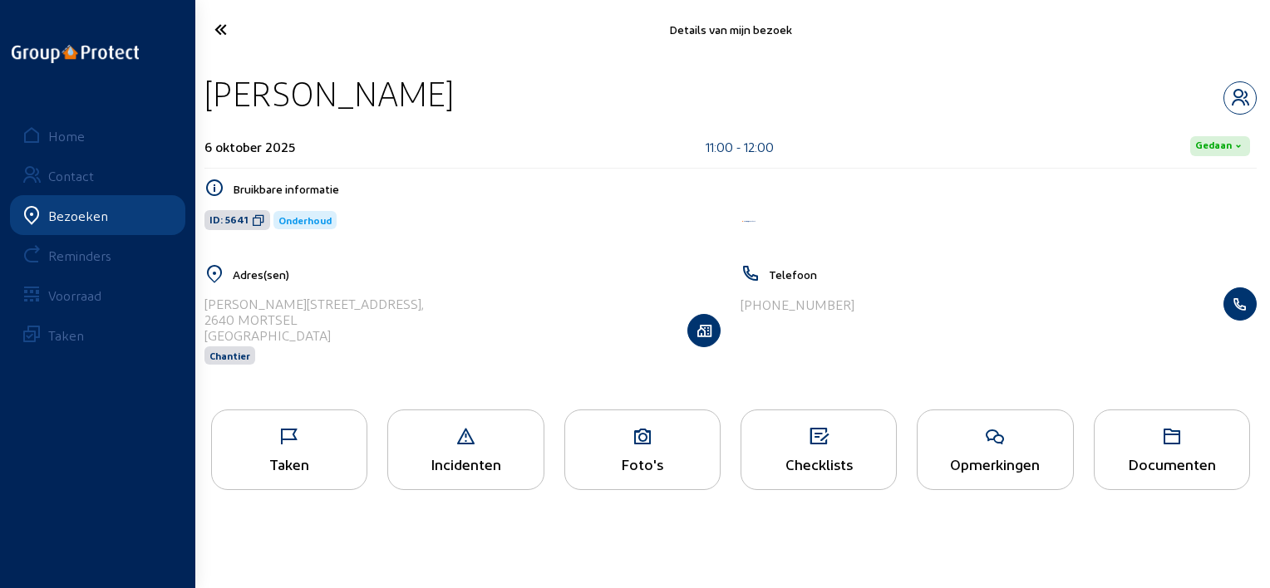
click at [694, 487] on div "Foto's" at bounding box center [642, 450] width 156 height 81
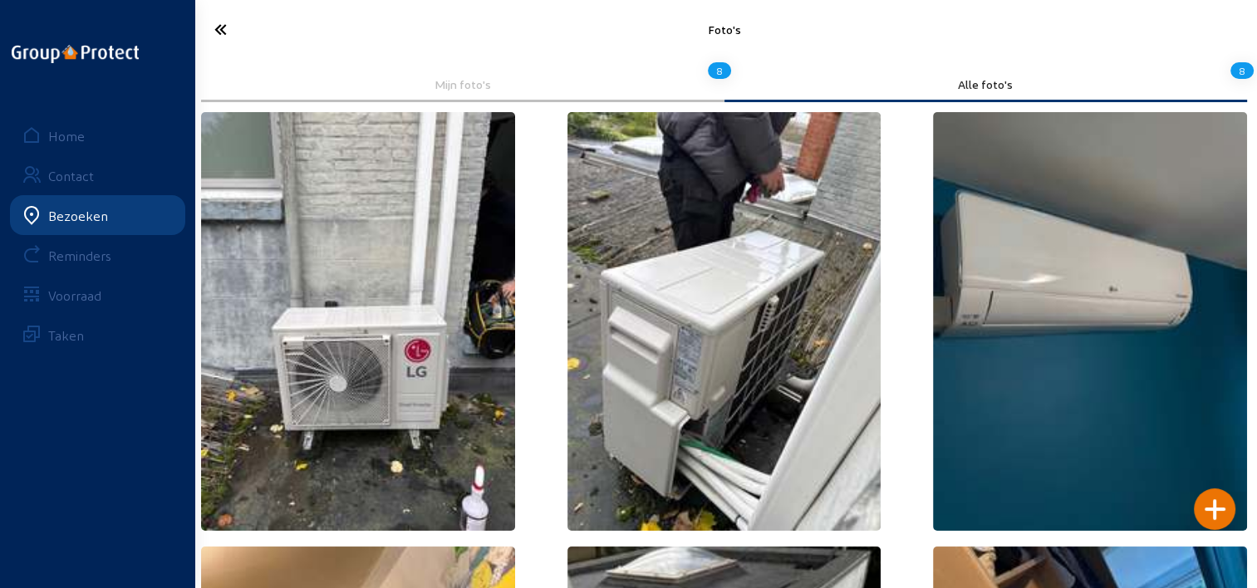
click at [226, 37] on icon at bounding box center [280, 29] width 148 height 29
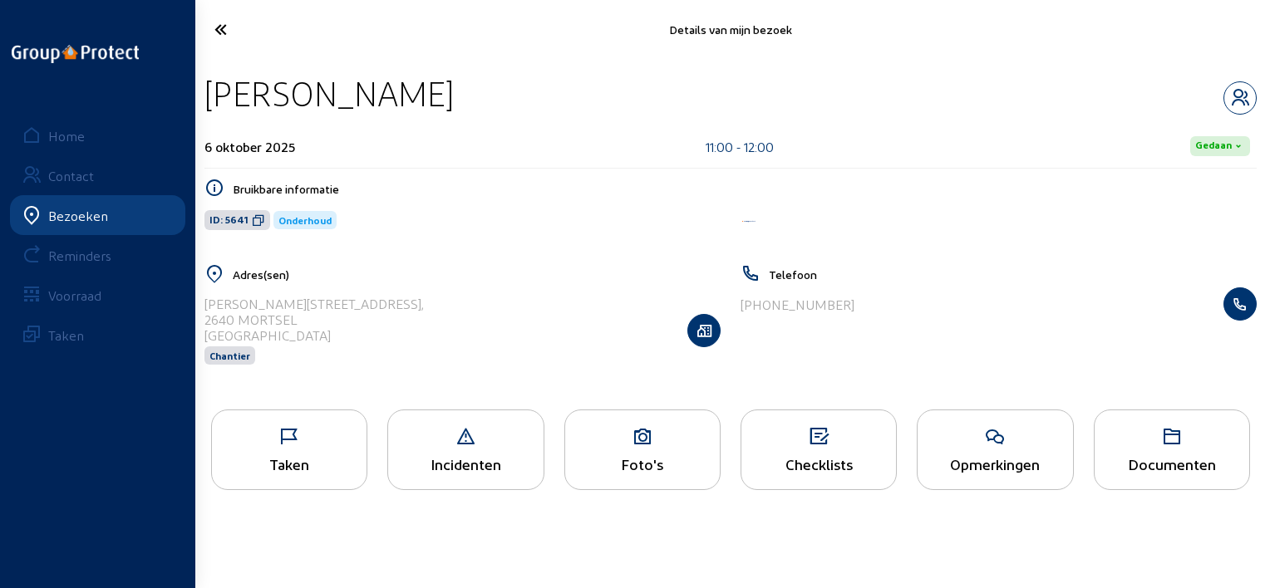
drag, startPoint x: 442, startPoint y: 101, endPoint x: 207, endPoint y: 94, distance: 235.3
click at [207, 94] on div "Rose Vandwalle" at bounding box center [730, 93] width 1052 height 42
copy div "Rose Vandwalle"
click at [223, 22] on icon at bounding box center [281, 29] width 150 height 29
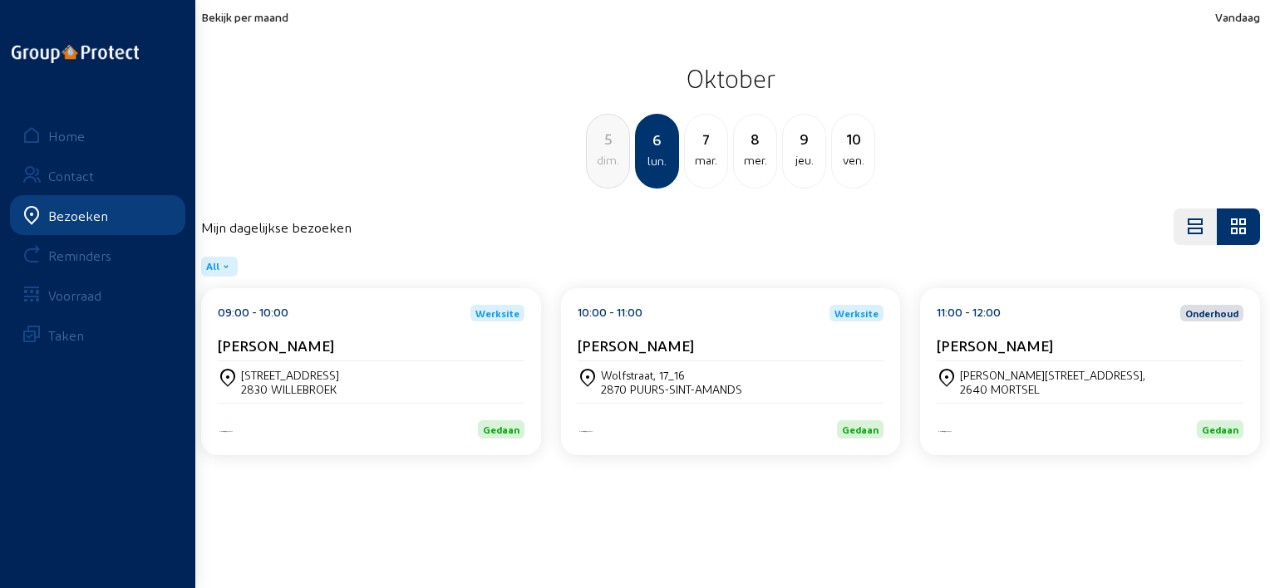
click at [701, 146] on div "7" at bounding box center [706, 138] width 42 height 23
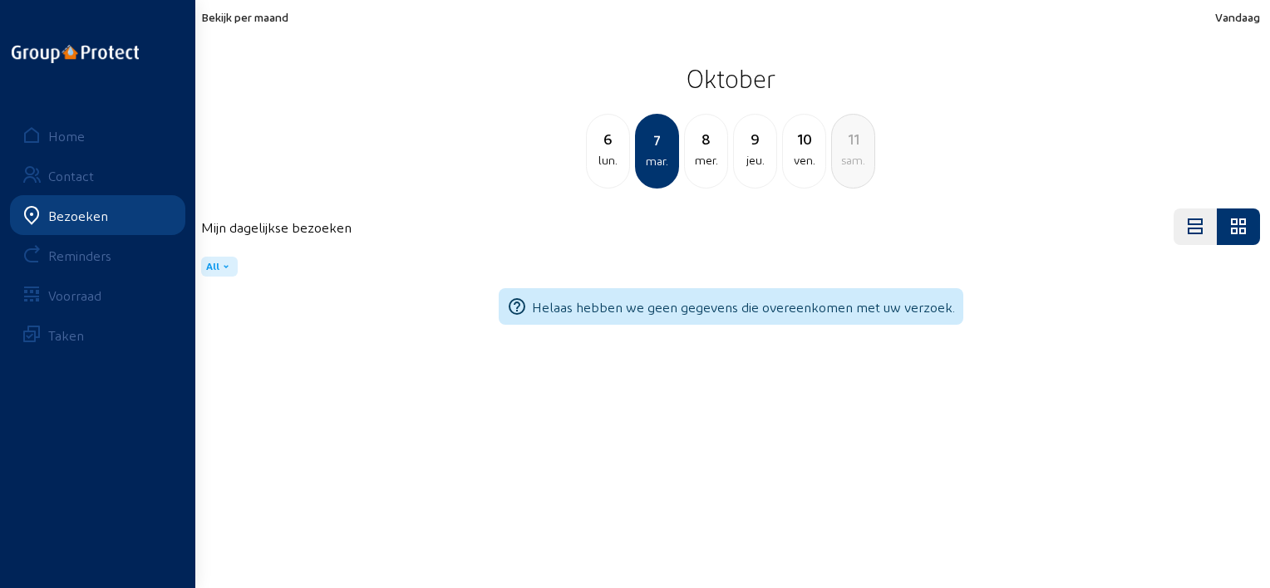
click at [703, 160] on div "mer." at bounding box center [706, 160] width 42 height 20
click at [717, 156] on div "jeu." at bounding box center [706, 160] width 42 height 20
click at [714, 151] on div "ven." at bounding box center [706, 160] width 42 height 20
click at [800, 140] on div "13" at bounding box center [804, 138] width 42 height 23
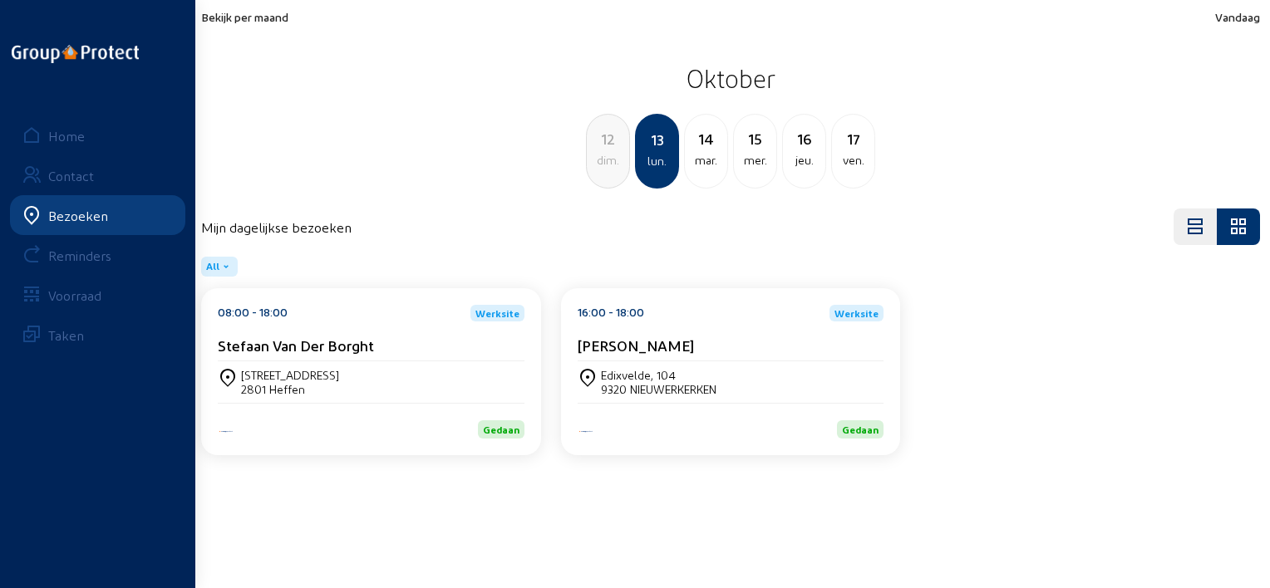
click at [443, 347] on div "Stefaan Van Der Borght" at bounding box center [371, 345] width 307 height 17
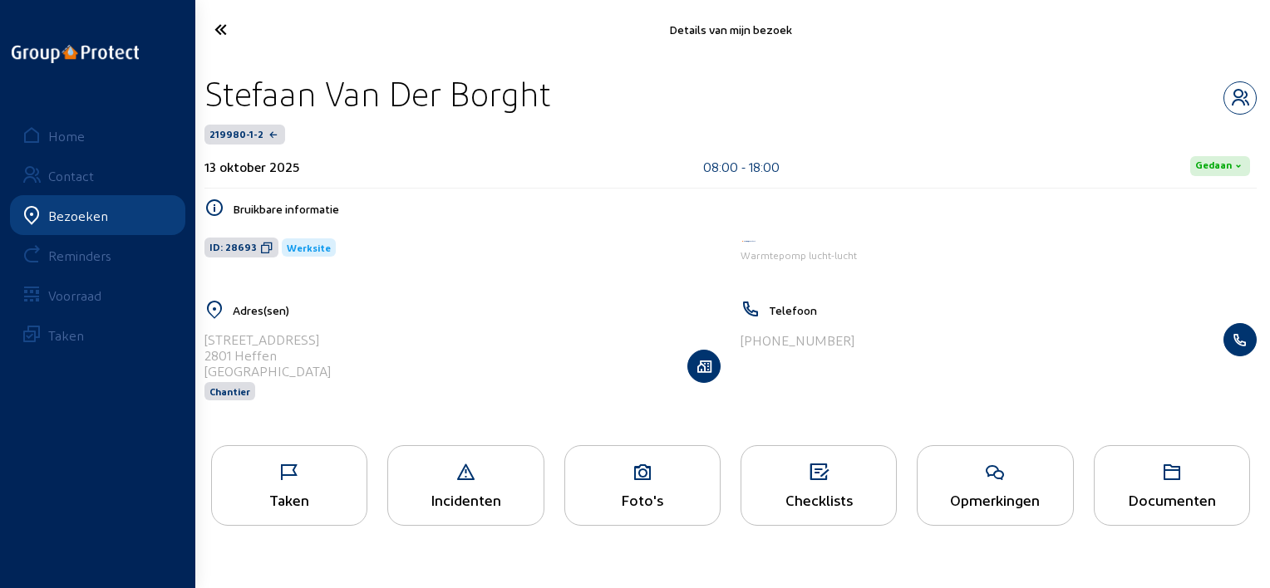
click at [312, 474] on icon at bounding box center [289, 473] width 155 height 20
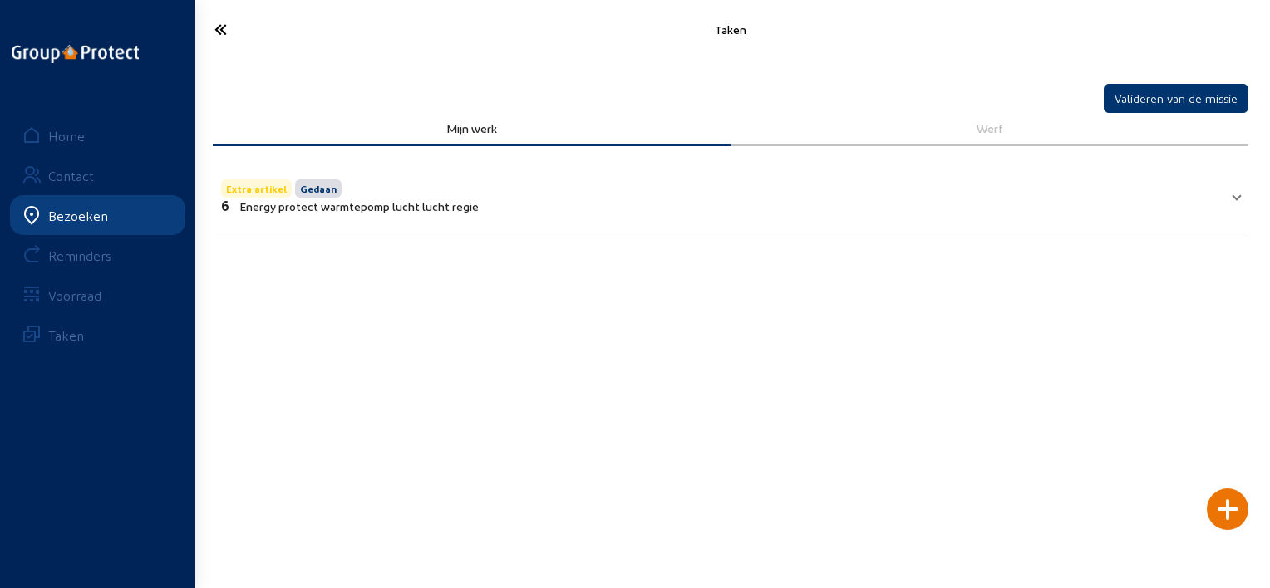
click at [476, 199] on span "Energy protect warmtepomp lucht lucht regie" at bounding box center [358, 206] width 239 height 14
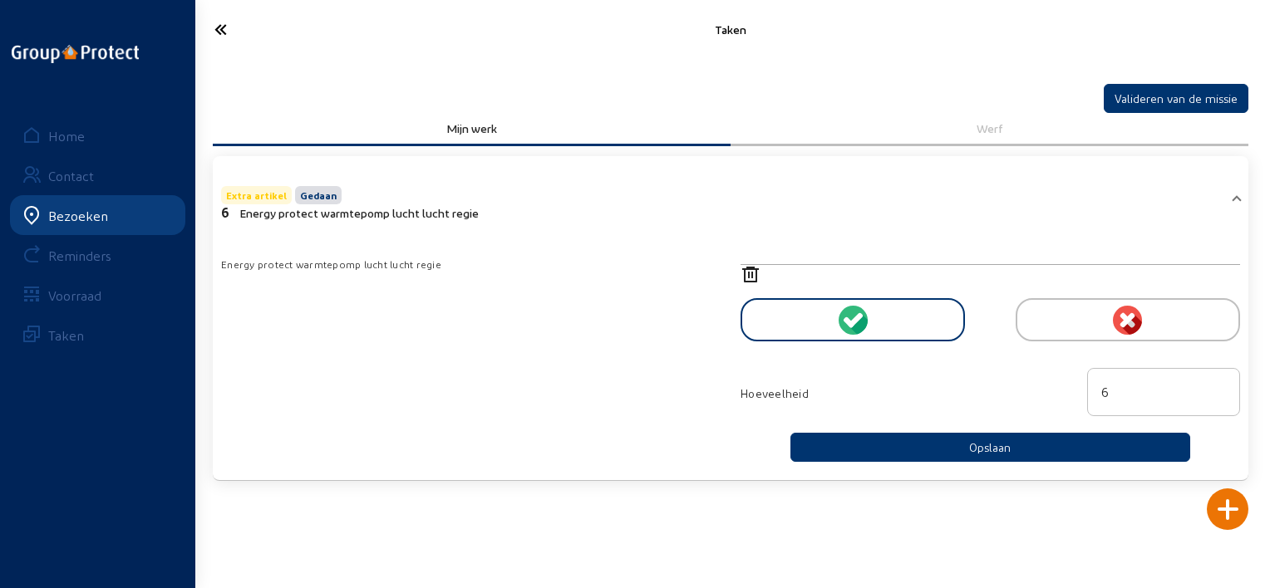
click at [476, 197] on div "Extra artikel Gedaan" at bounding box center [350, 194] width 258 height 22
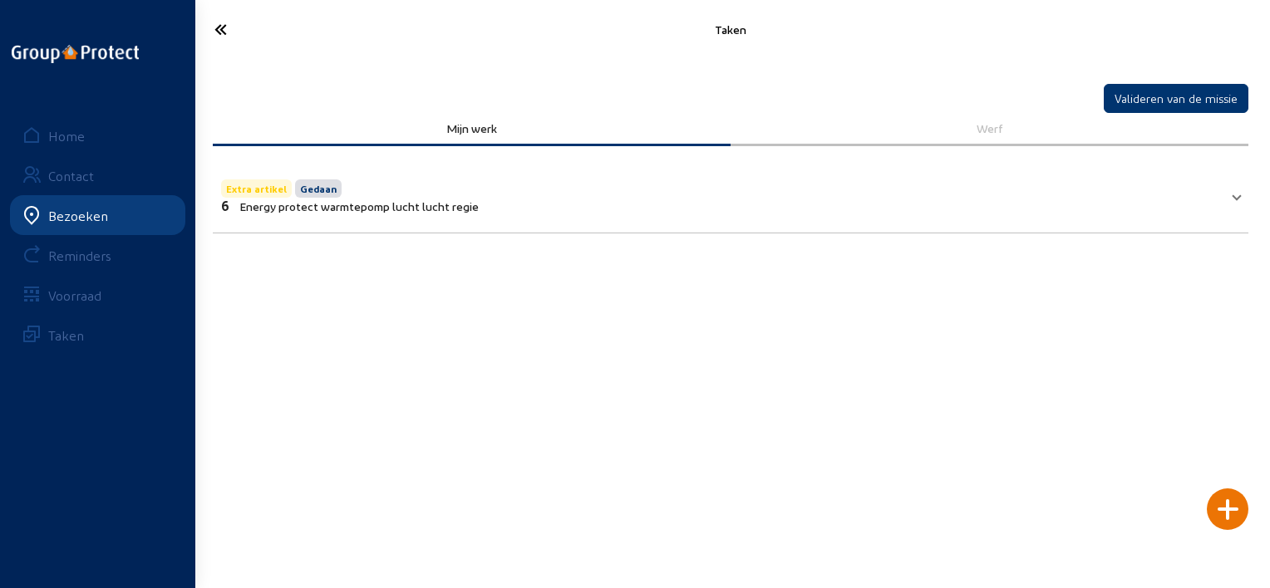
click at [223, 30] on icon at bounding box center [281, 29] width 150 height 29
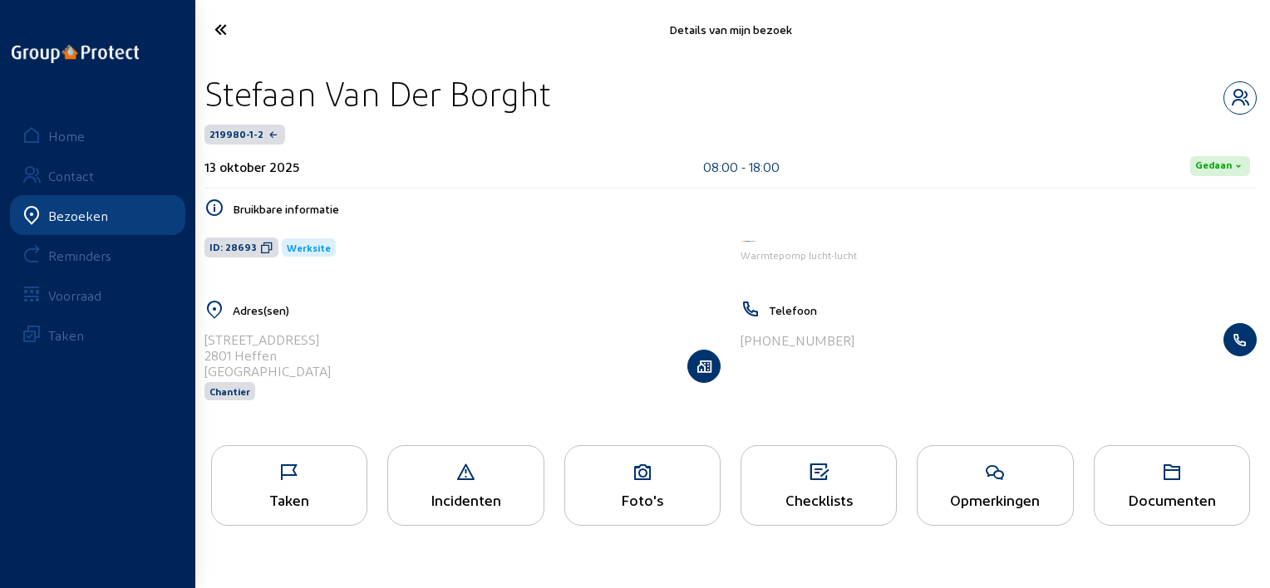
drag, startPoint x: 566, startPoint y: 100, endPoint x: 209, endPoint y: 91, distance: 356.7
click at [209, 91] on div "Stefaan Van Der Borght" at bounding box center [730, 93] width 1052 height 42
copy div "Stefaan Van Der Borght"
click at [244, 22] on icon at bounding box center [281, 29] width 150 height 29
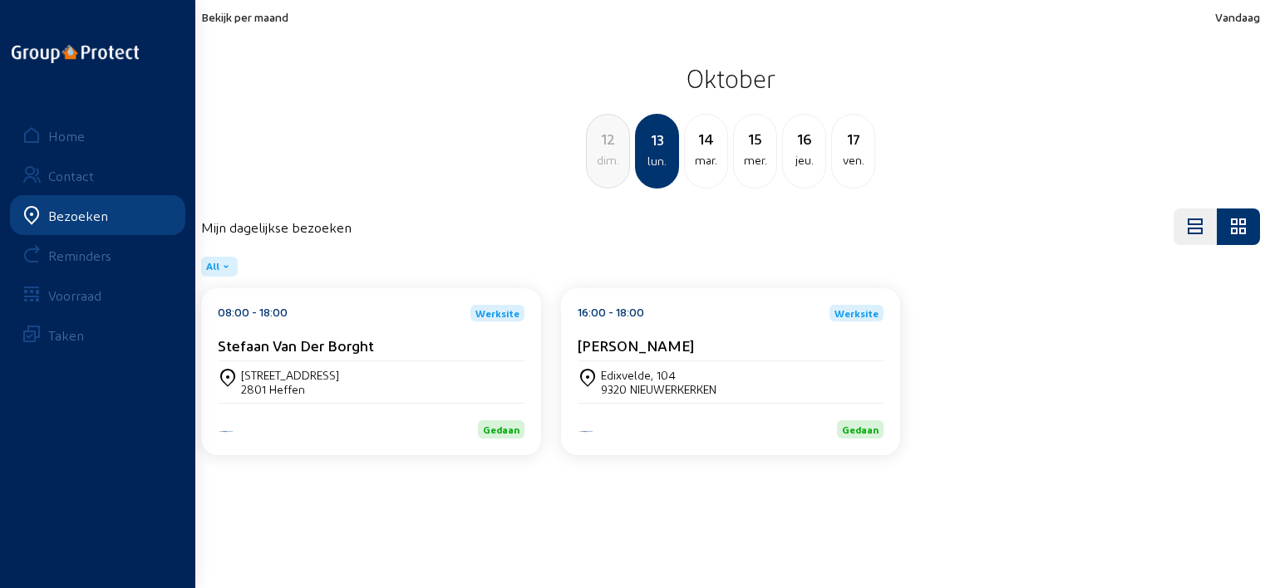
click at [648, 353] on cam-card-title "Marijke Moons" at bounding box center [636, 345] width 116 height 17
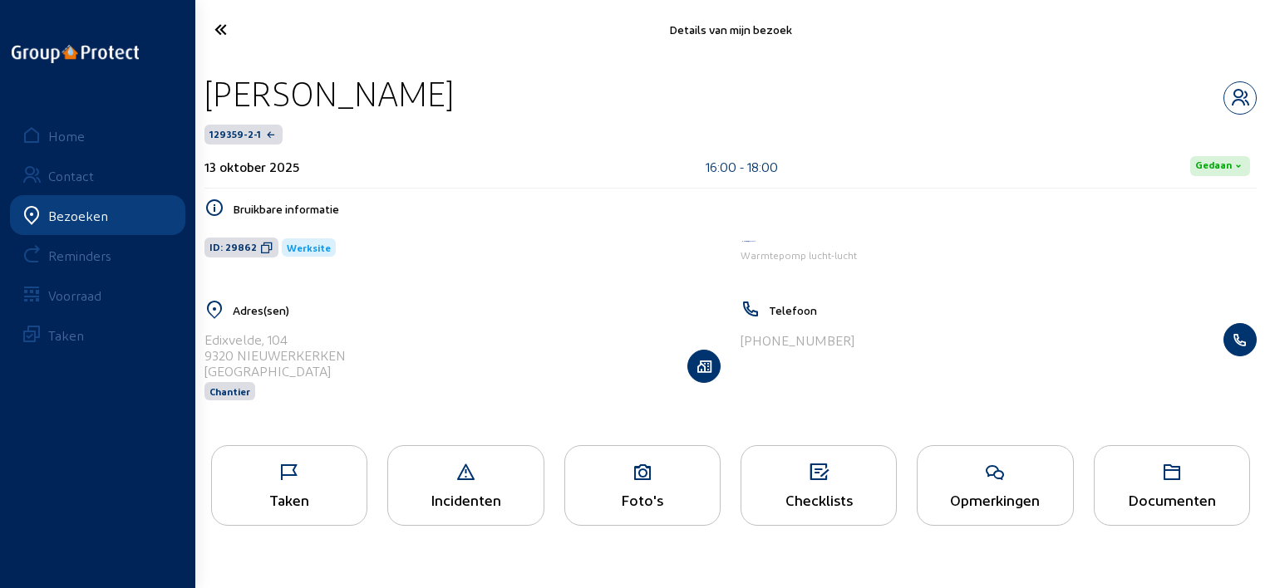
drag, startPoint x: 439, startPoint y: 100, endPoint x: 199, endPoint y: 94, distance: 239.4
click at [199, 94] on div "Marijke Moons 129359-2-1 13 oktober 2025 16:00 - 18:00 Gedaan Bruikbare informa…" at bounding box center [730, 247] width 1079 height 377
copy div "Marijke Moons"
click at [350, 466] on icon at bounding box center [289, 473] width 155 height 20
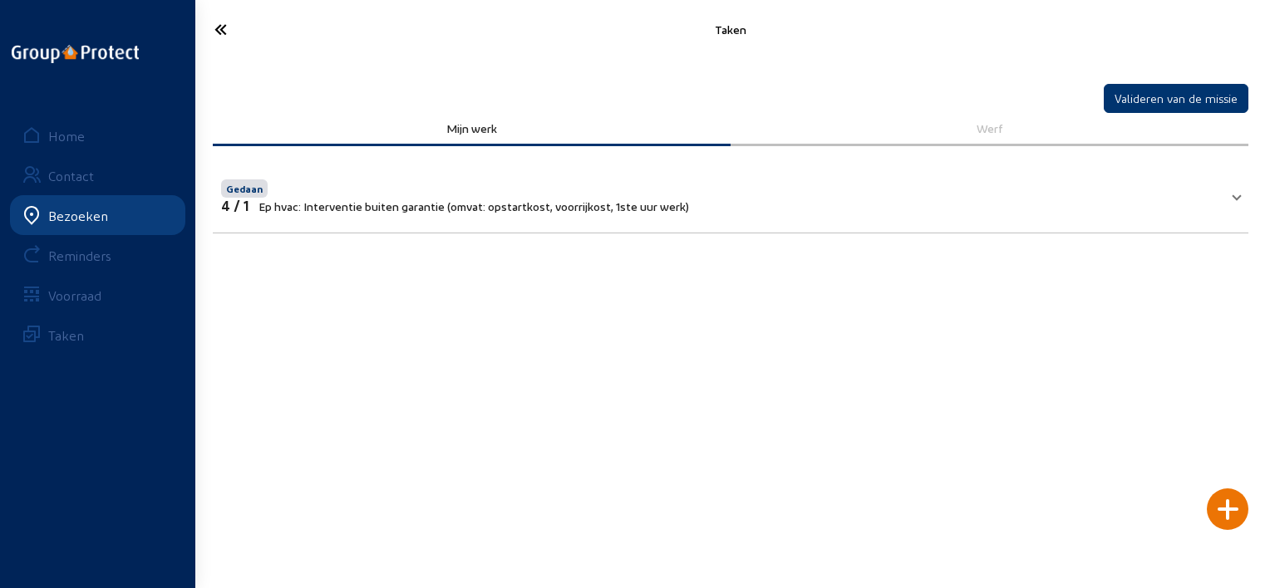
click at [224, 22] on icon at bounding box center [281, 29] width 150 height 29
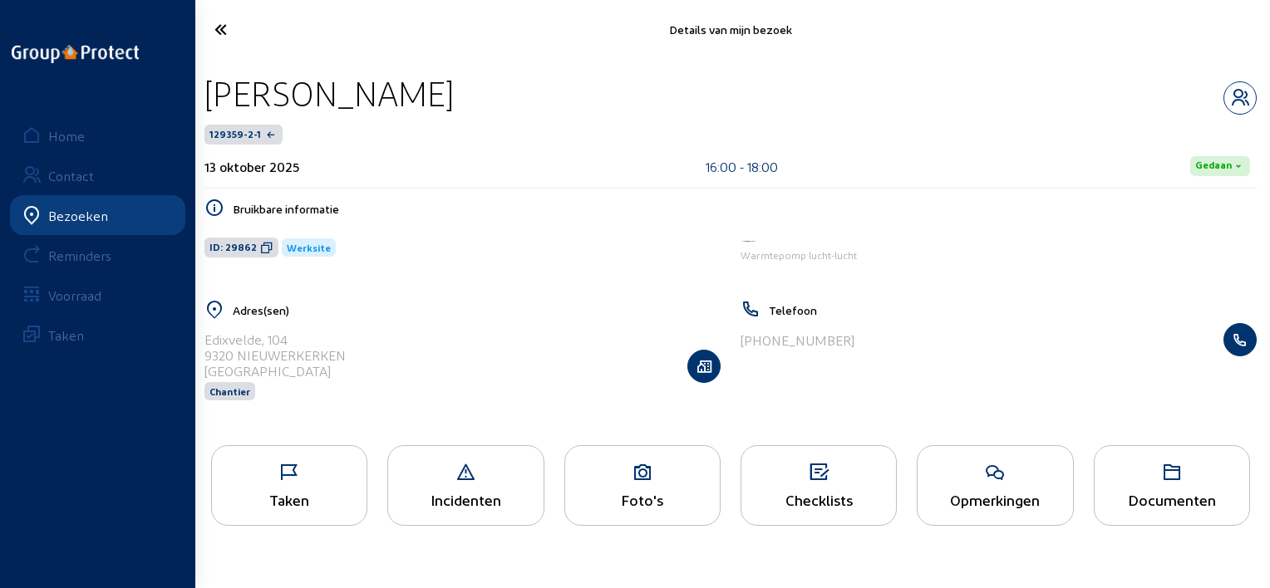
click at [629, 498] on div "Foto's" at bounding box center [642, 499] width 155 height 17
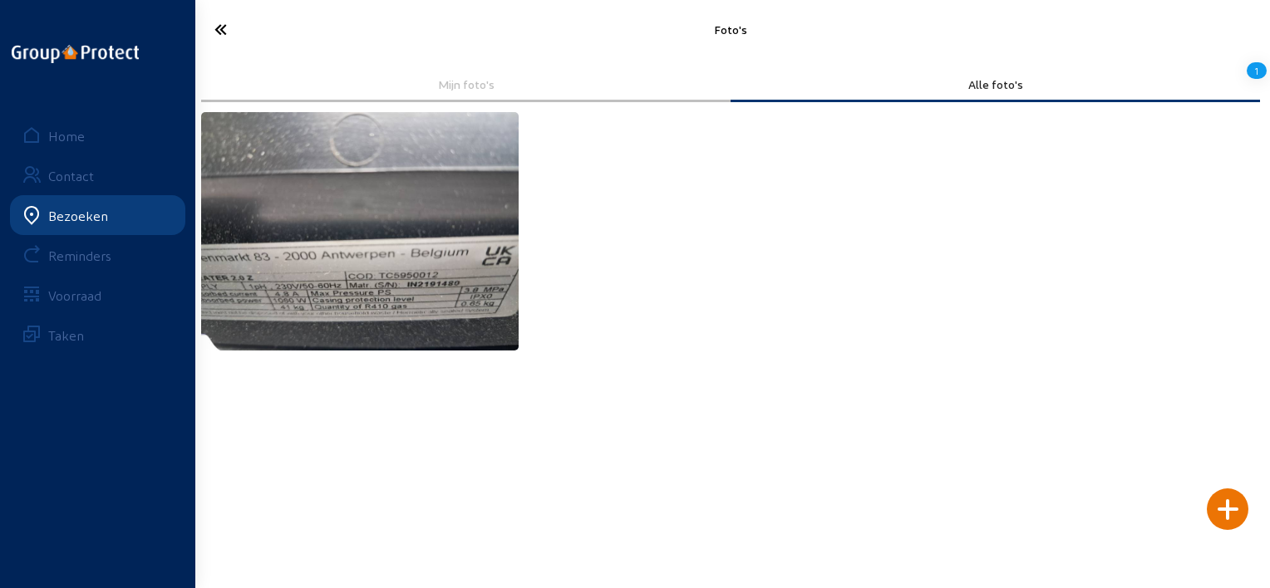
click at [217, 33] on icon at bounding box center [281, 29] width 150 height 29
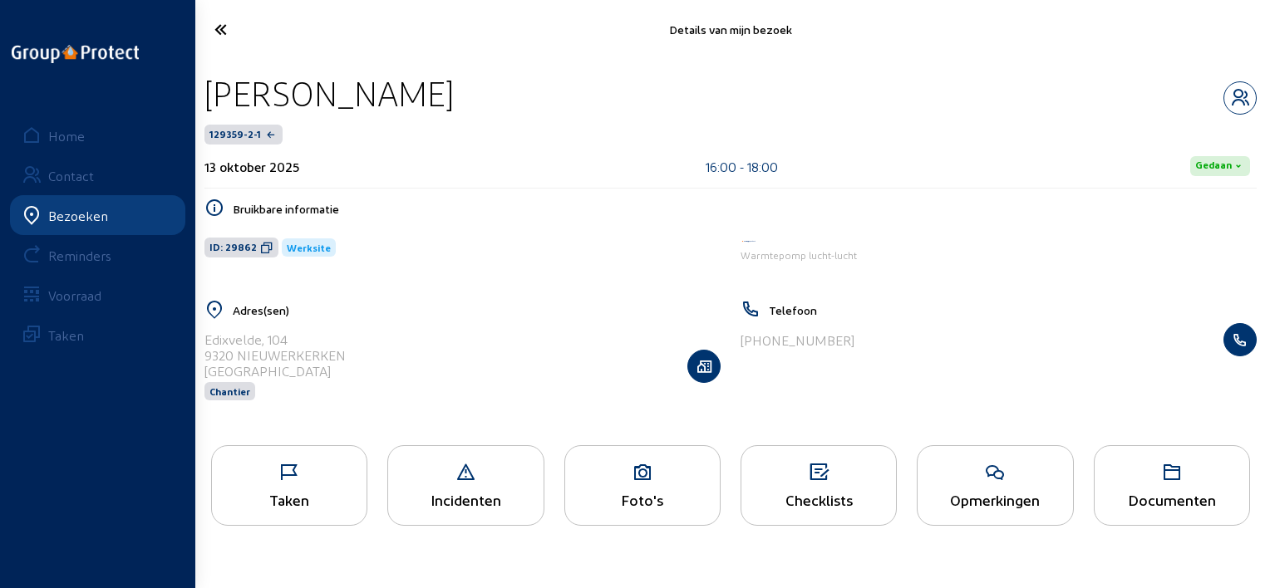
click at [229, 28] on icon at bounding box center [281, 29] width 150 height 29
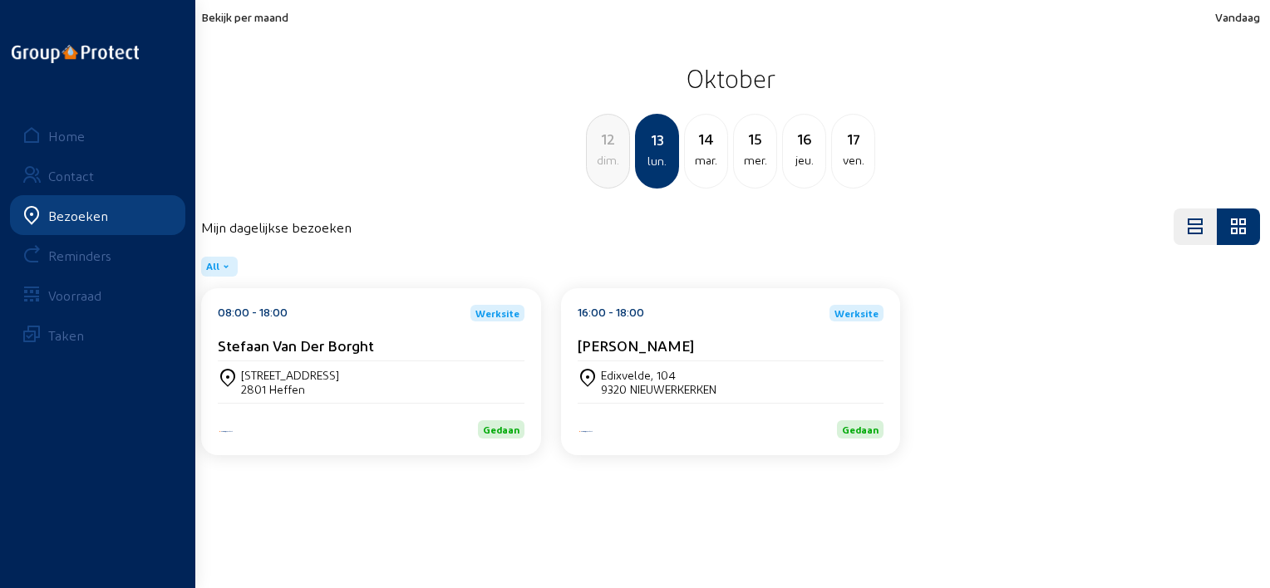
click at [705, 129] on div "14" at bounding box center [706, 138] width 42 height 23
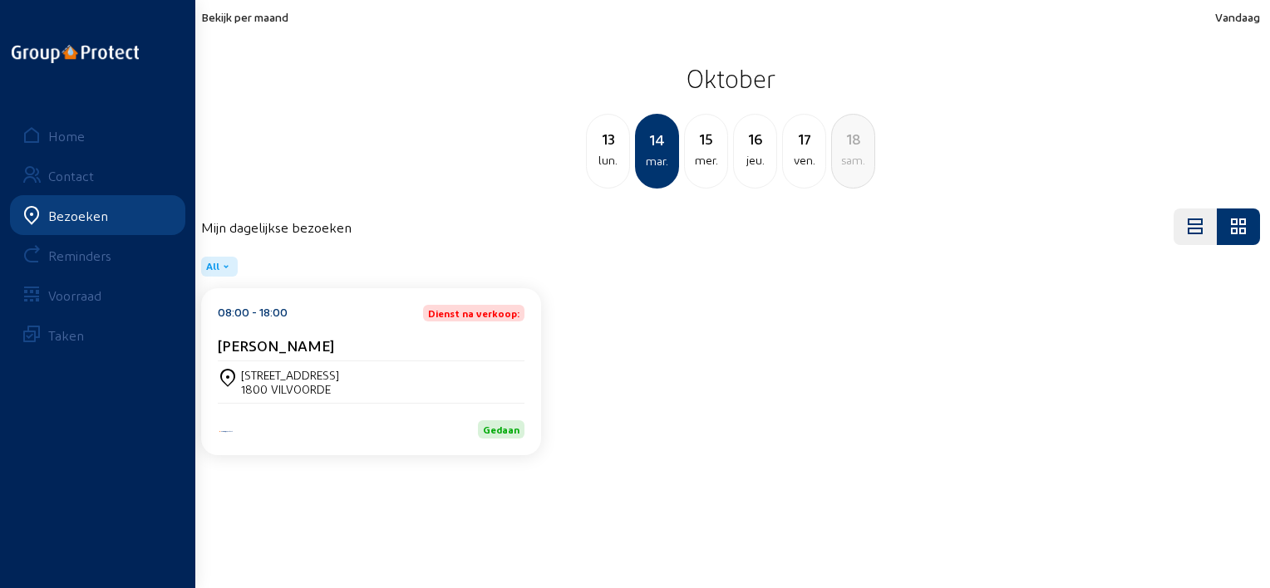
click at [396, 352] on div "Freya Vanderhaegen" at bounding box center [371, 345] width 307 height 17
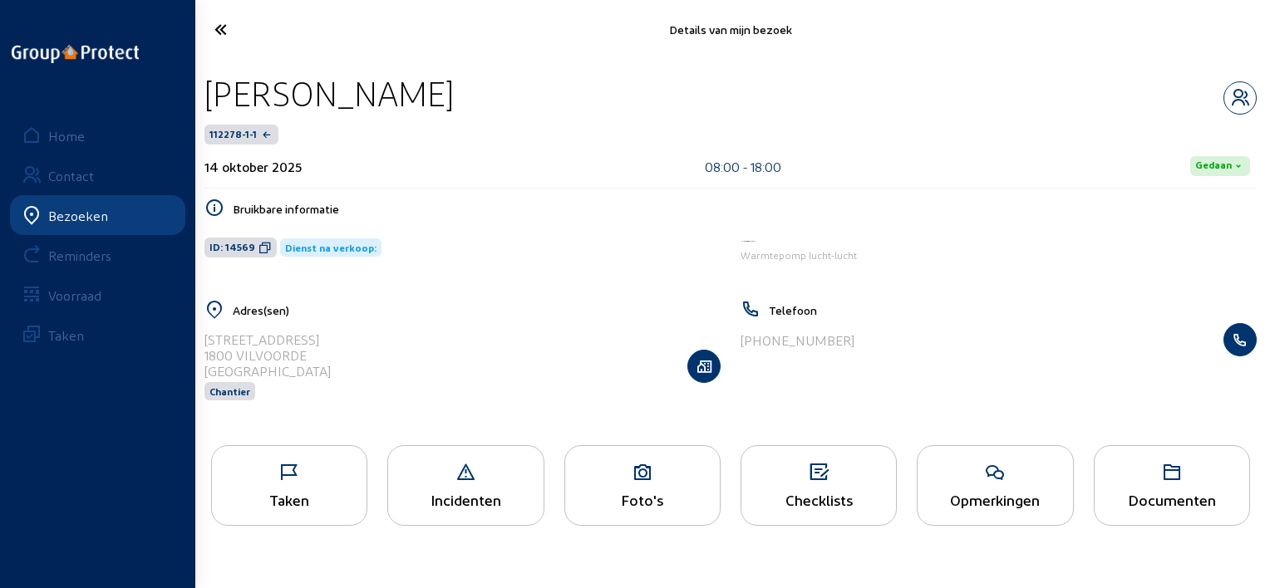
drag, startPoint x: 522, startPoint y: 97, endPoint x: 209, endPoint y: 92, distance: 313.4
click at [209, 92] on div "Freya Vanderhaegen" at bounding box center [730, 93] width 1052 height 42
copy div "Freya Vanderhaegen"
click at [244, 34] on icon at bounding box center [281, 29] width 150 height 29
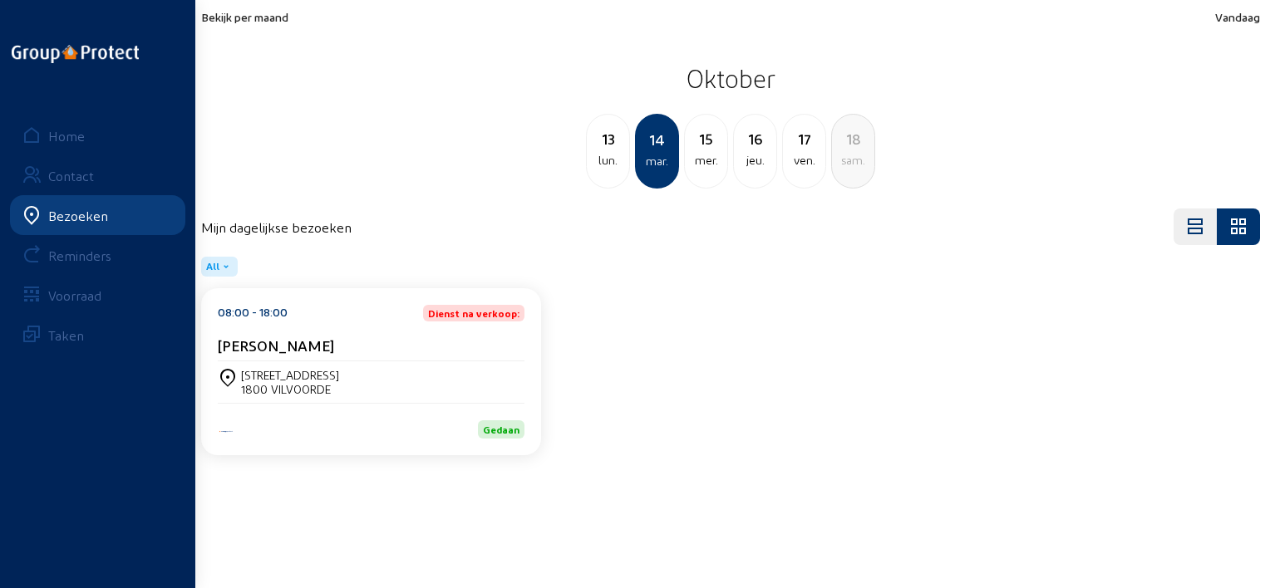
click at [695, 163] on div "mer." at bounding box center [706, 160] width 42 height 20
click at [450, 340] on div "Oneyedi Chika" at bounding box center [371, 345] width 307 height 17
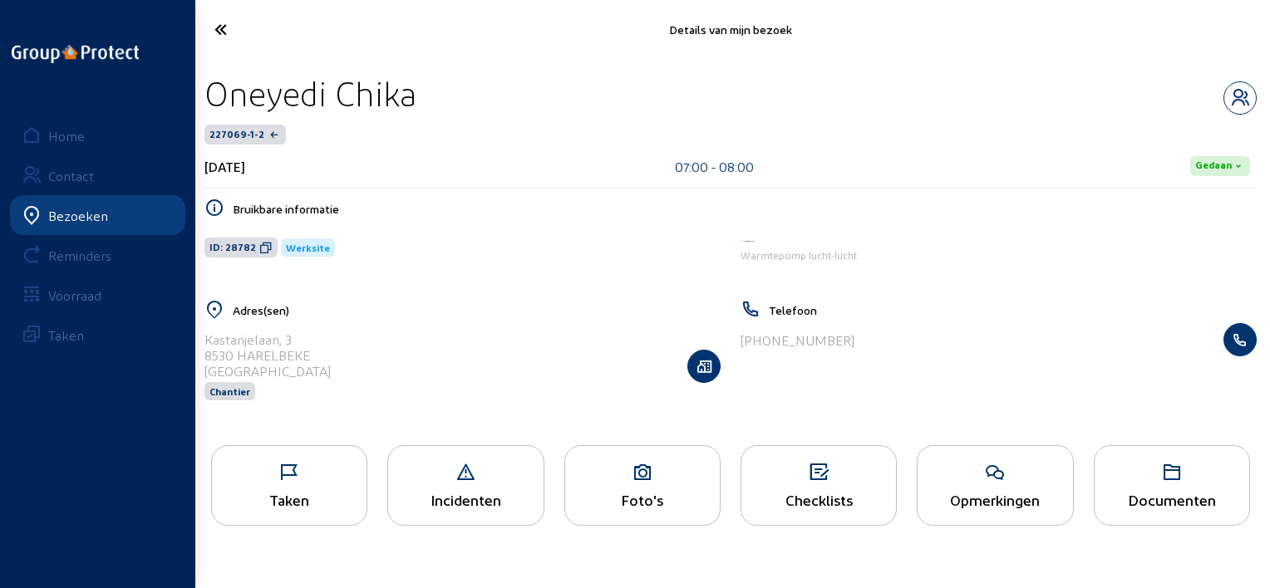
drag, startPoint x: 452, startPoint y: 92, endPoint x: 201, endPoint y: 86, distance: 251.1
click at [201, 86] on div "Oneyedi Chika 227069-1-2 15 oktober 2025 07:00 - 08:00 Gedaan Bruikbare informa…" at bounding box center [730, 247] width 1079 height 377
copy div "Oneyedi Chika"
click at [215, 30] on icon at bounding box center [281, 29] width 150 height 29
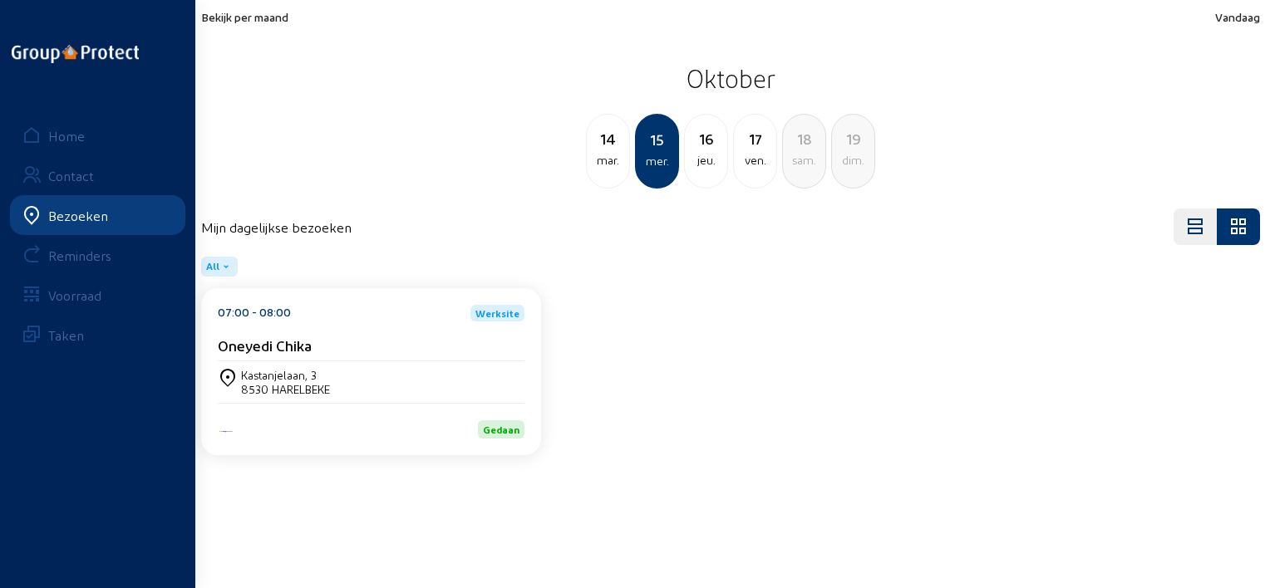
click at [725, 156] on div "jeu." at bounding box center [706, 160] width 42 height 20
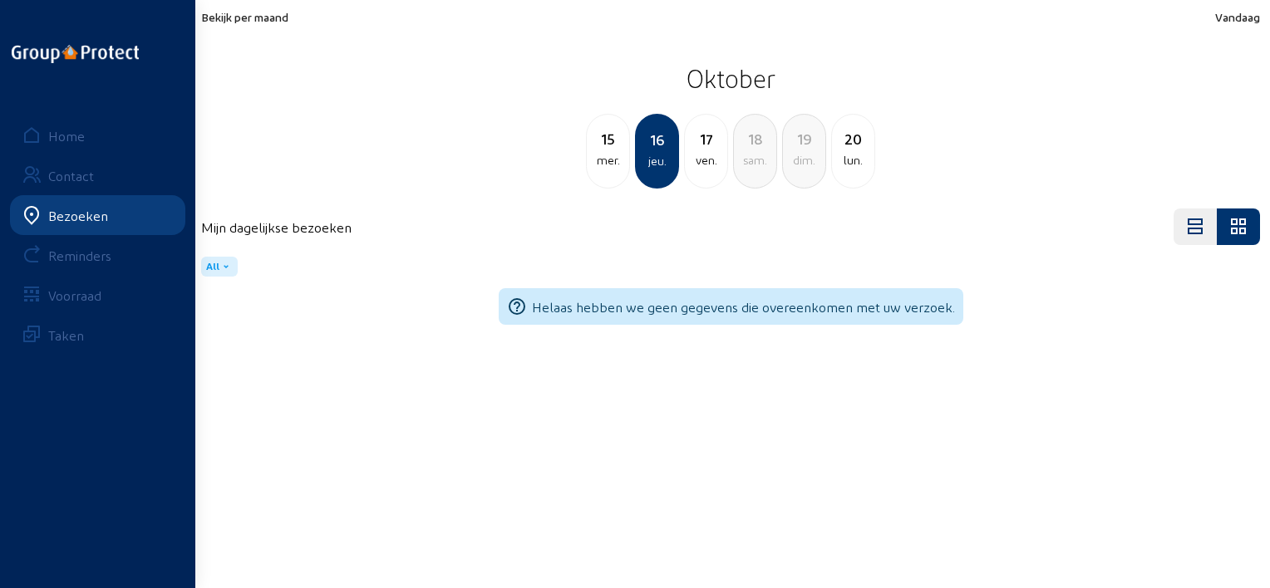
click at [721, 151] on div "ven." at bounding box center [706, 160] width 42 height 20
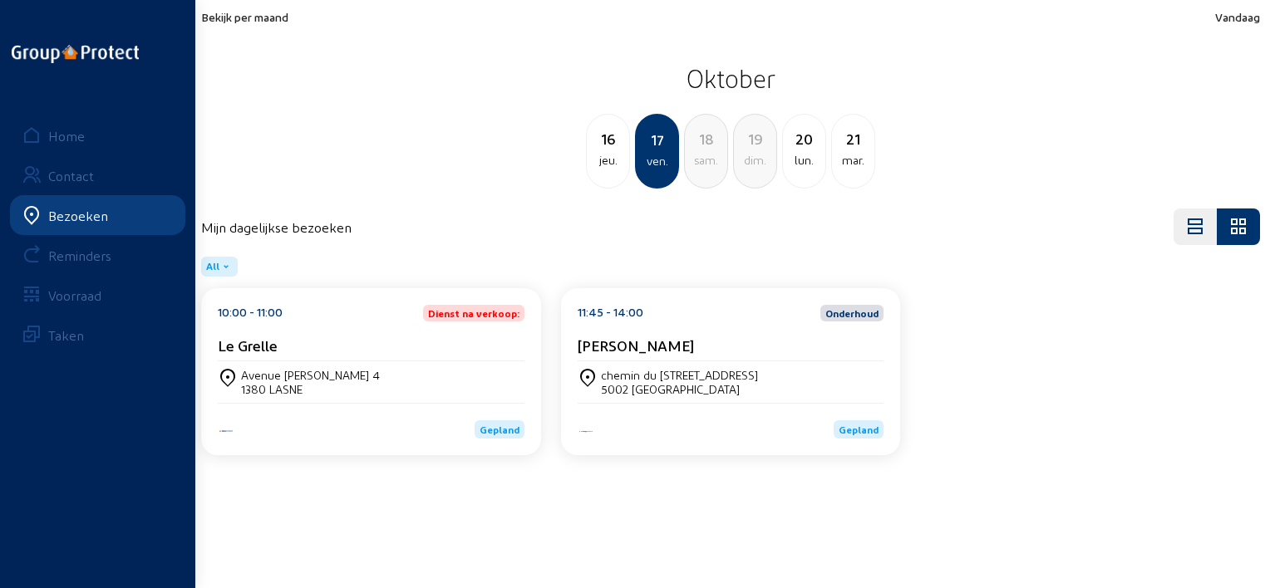
click at [432, 368] on div "Avenue Jean Hinckaert 4 1380 LASNE" at bounding box center [371, 382] width 307 height 28
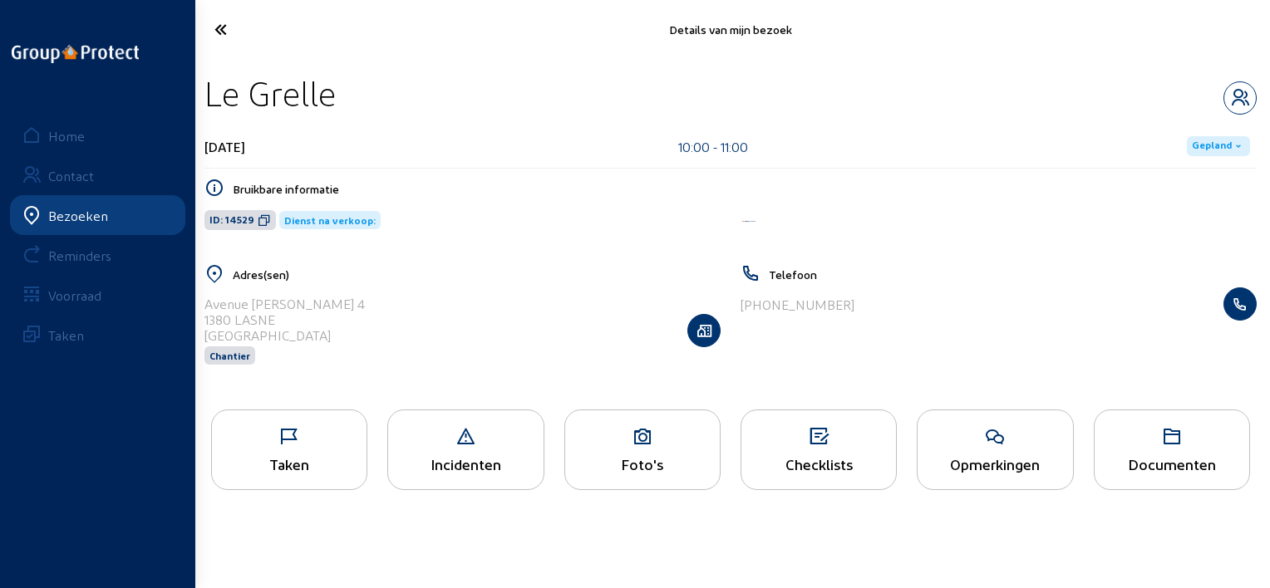
drag, startPoint x: 406, startPoint y: 103, endPoint x: 211, endPoint y: 101, distance: 194.5
click at [211, 101] on div "Le Grelle" at bounding box center [730, 93] width 1052 height 42
copy div "Le Grelle"
click at [248, 40] on icon at bounding box center [281, 29] width 150 height 29
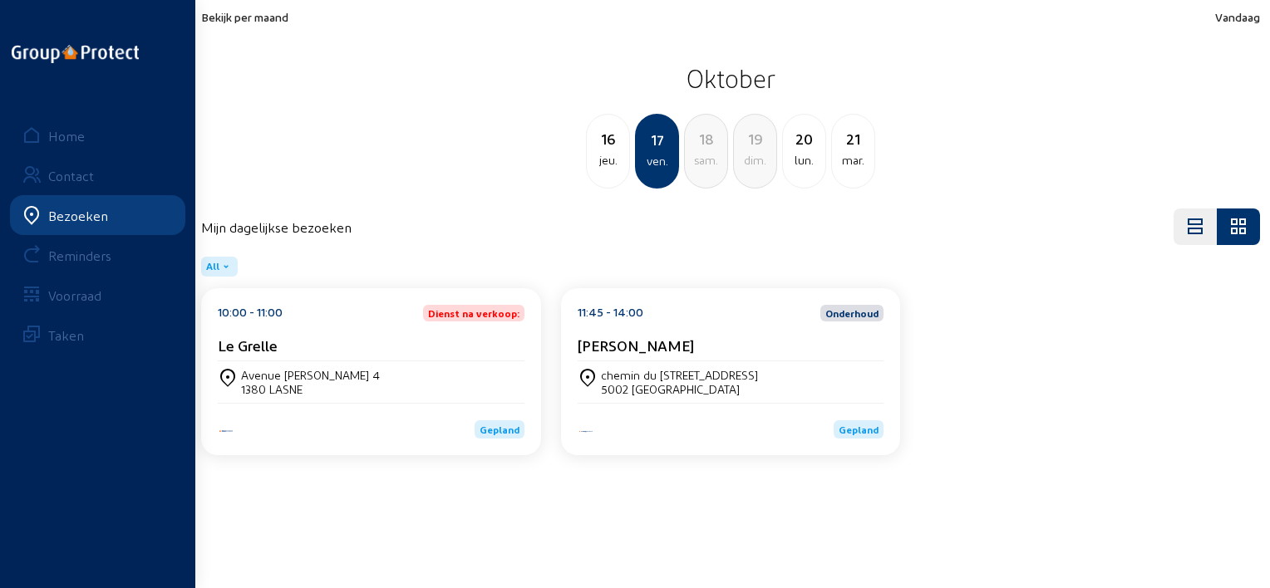
click at [655, 326] on div "11:45 - 14:00 Onderhoud Eric Ulmo" at bounding box center [731, 333] width 307 height 57
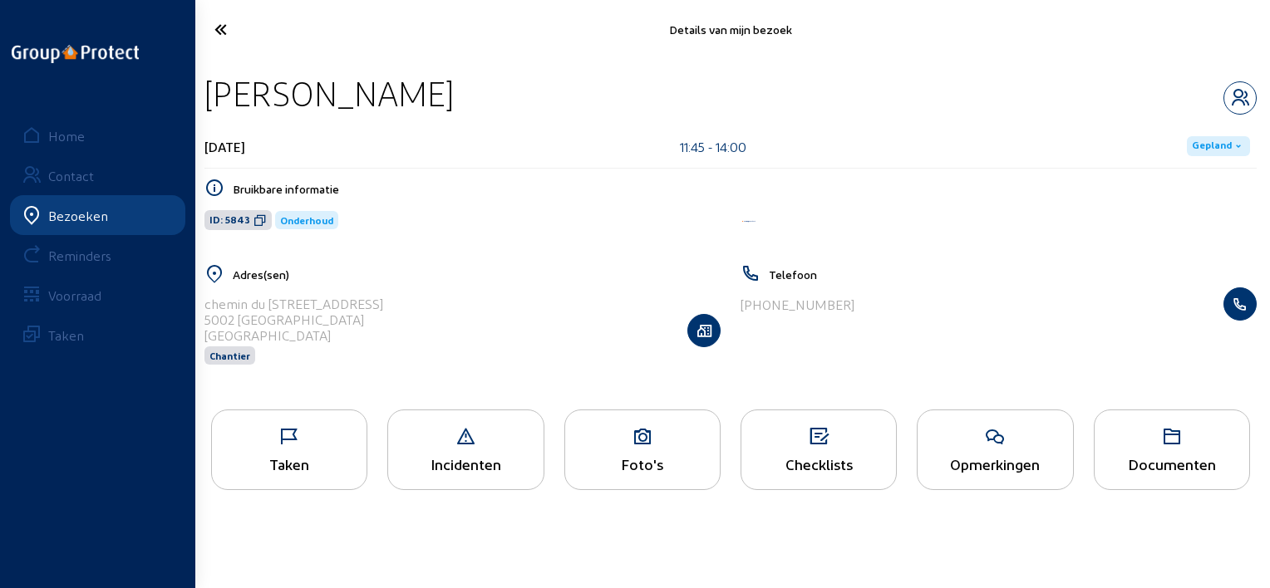
drag, startPoint x: 359, startPoint y: 96, endPoint x: 204, endPoint y: 94, distance: 154.6
click at [204, 94] on div "Eric Ulmo" at bounding box center [730, 93] width 1052 height 42
click at [233, 25] on icon at bounding box center [281, 29] width 150 height 29
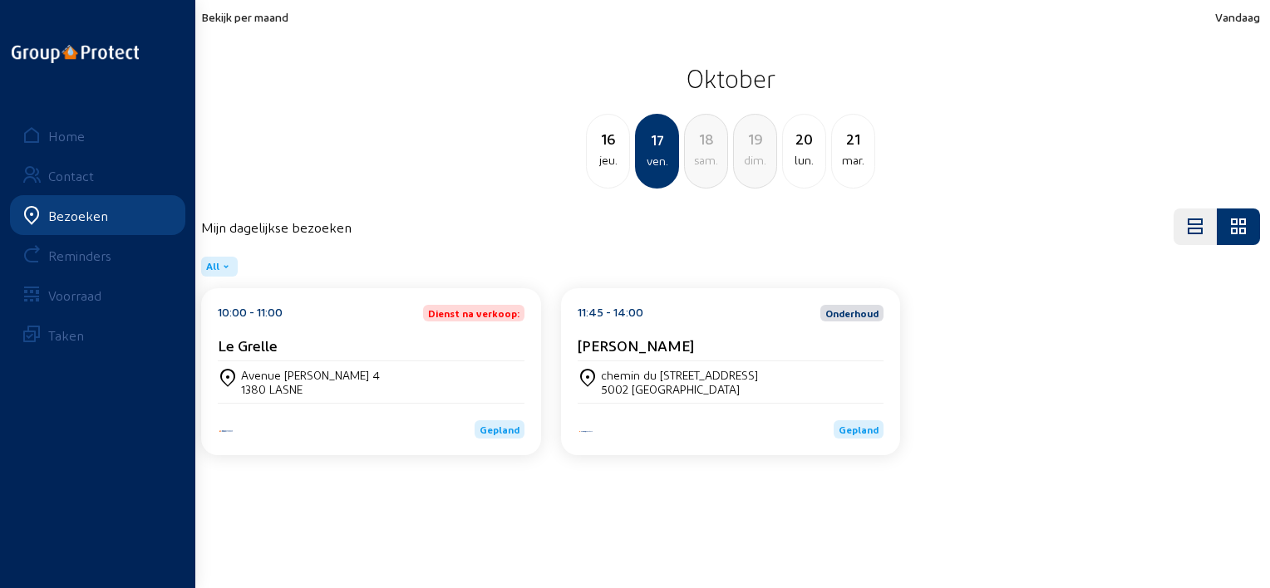
click at [81, 131] on div "Home" at bounding box center [66, 136] width 37 height 16
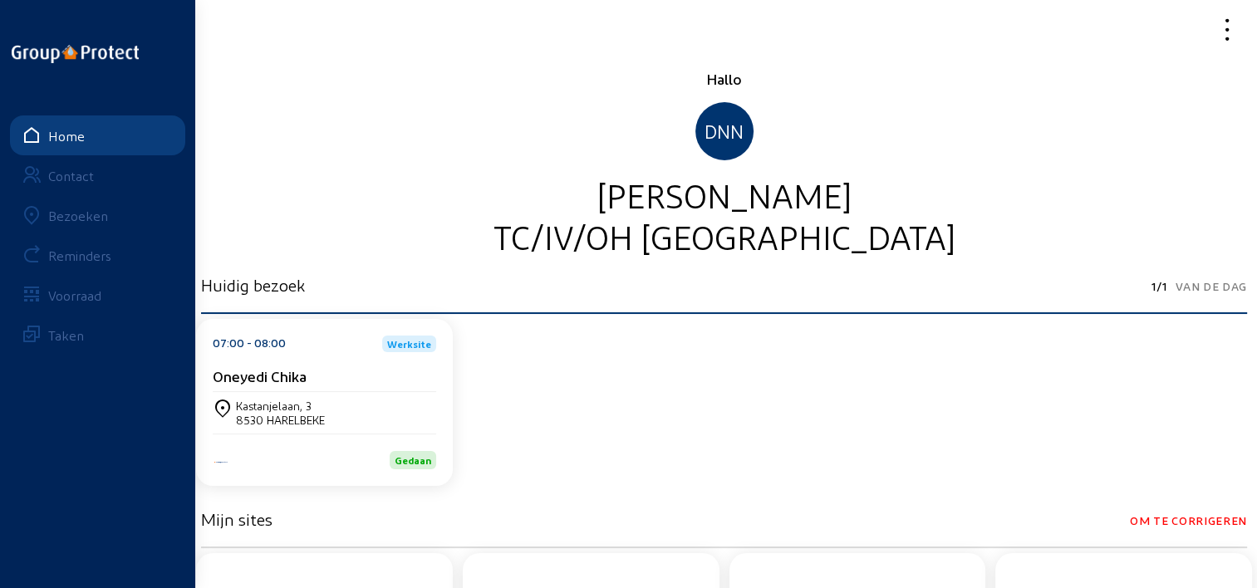
click at [1230, 20] on icon at bounding box center [1169, 29] width 148 height 29
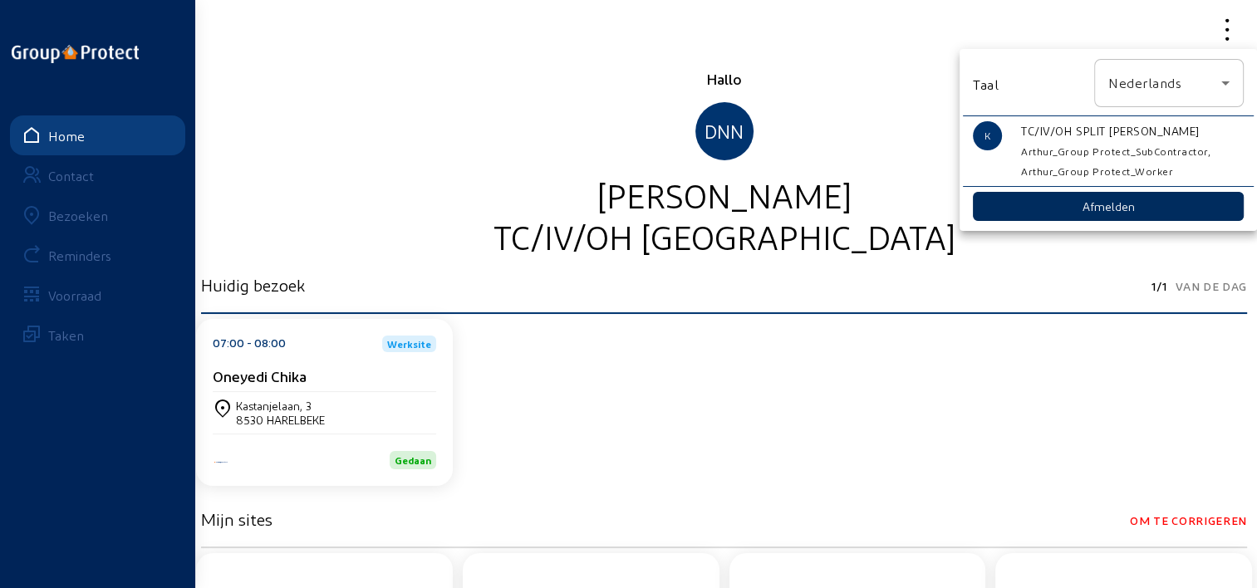
click at [1083, 197] on button "Afmelden" at bounding box center [1108, 206] width 271 height 29
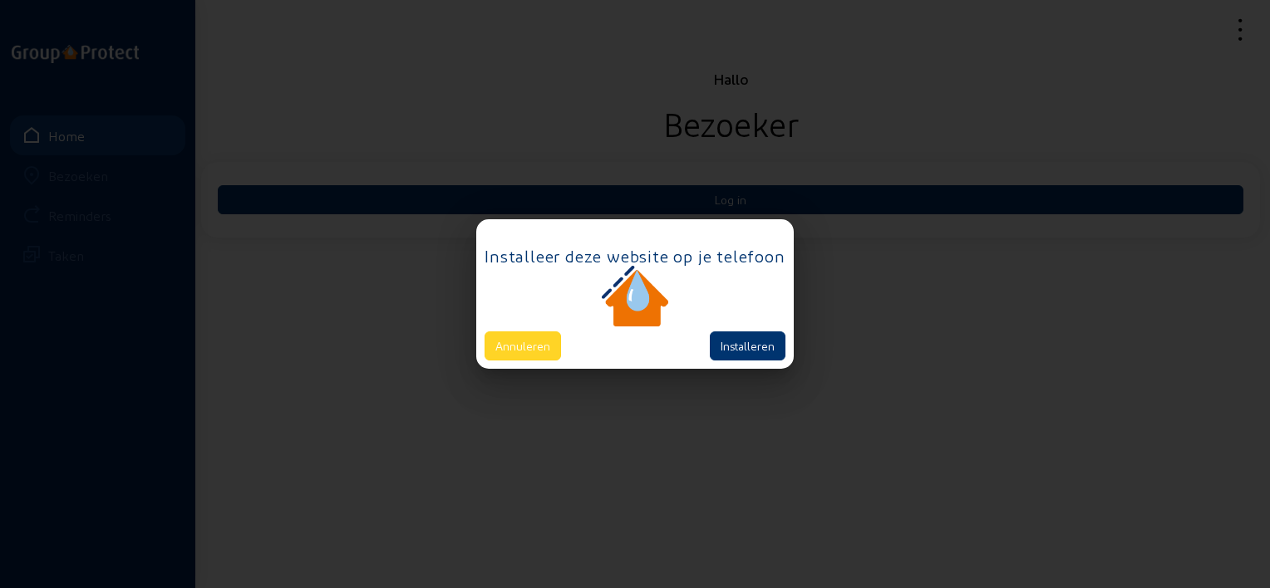
click at [542, 346] on button "Annuleren" at bounding box center [523, 346] width 76 height 29
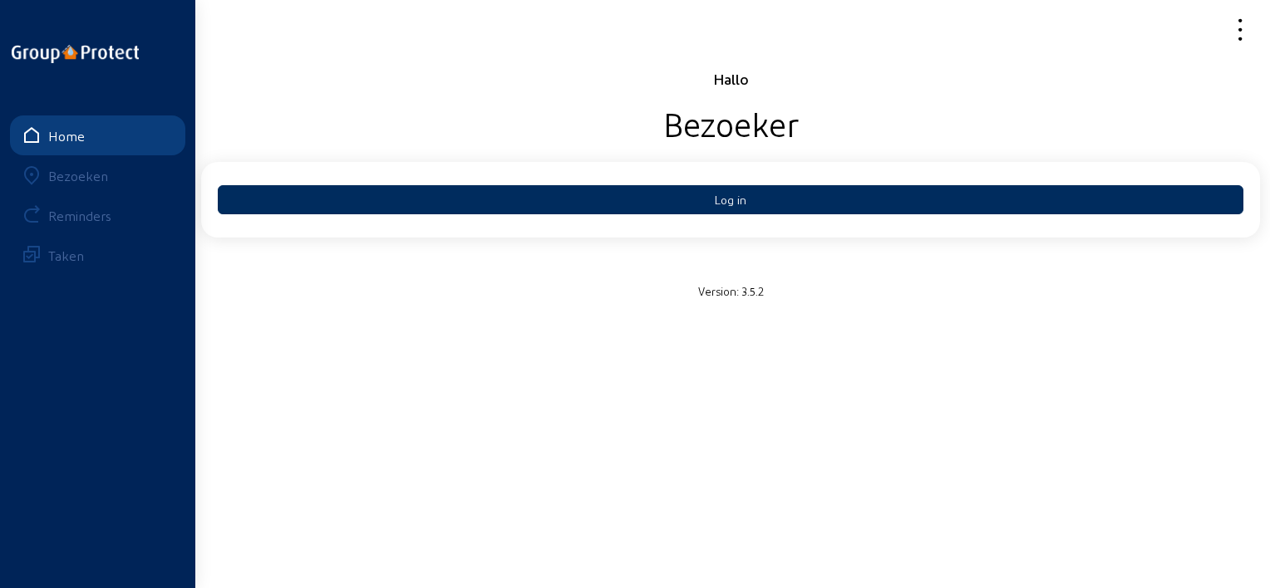
click at [654, 193] on button "Log in" at bounding box center [731, 199] width 1026 height 29
